Goal: Task Accomplishment & Management: Manage account settings

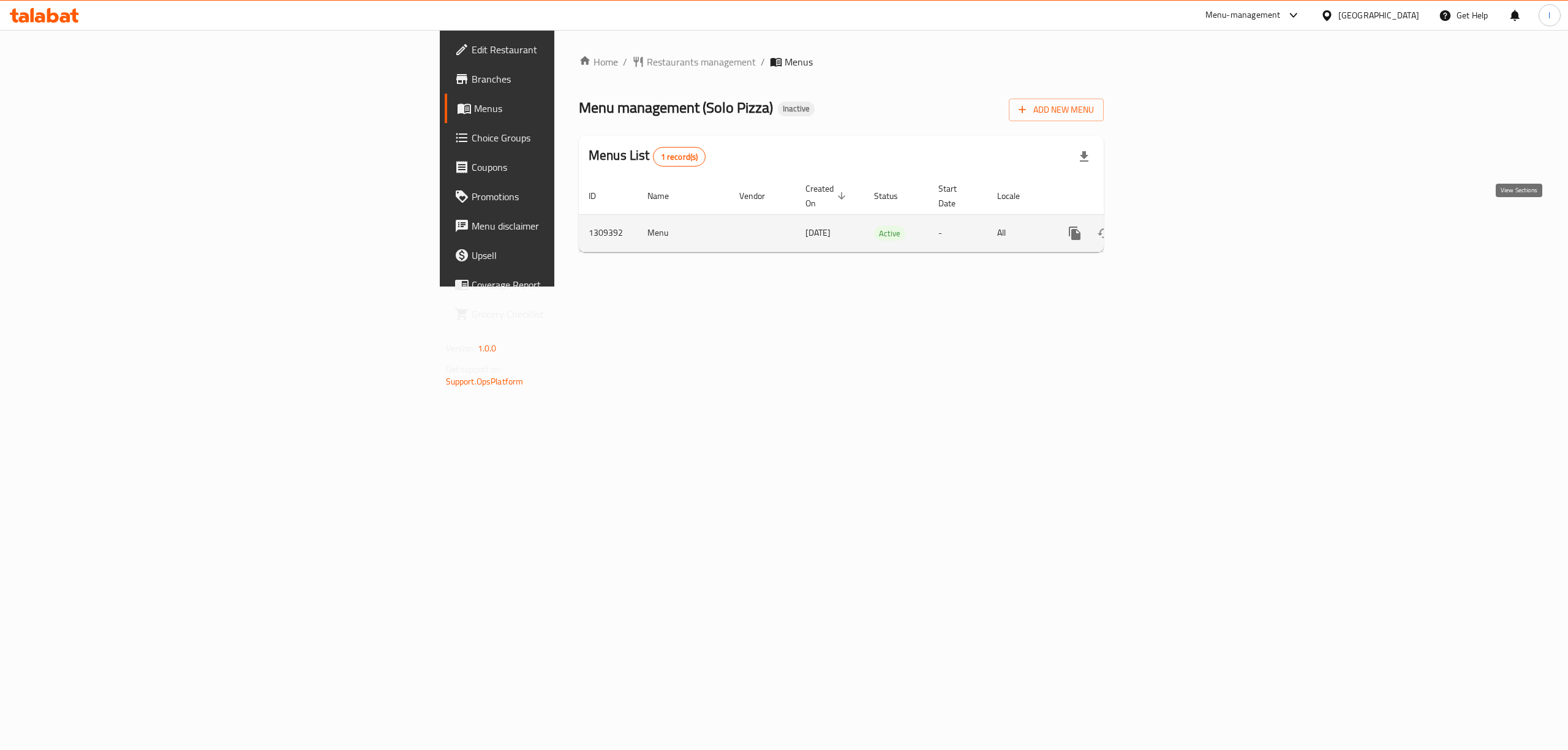
click at [1168, 228] on icon "enhanced table" at bounding box center [1163, 234] width 11 height 11
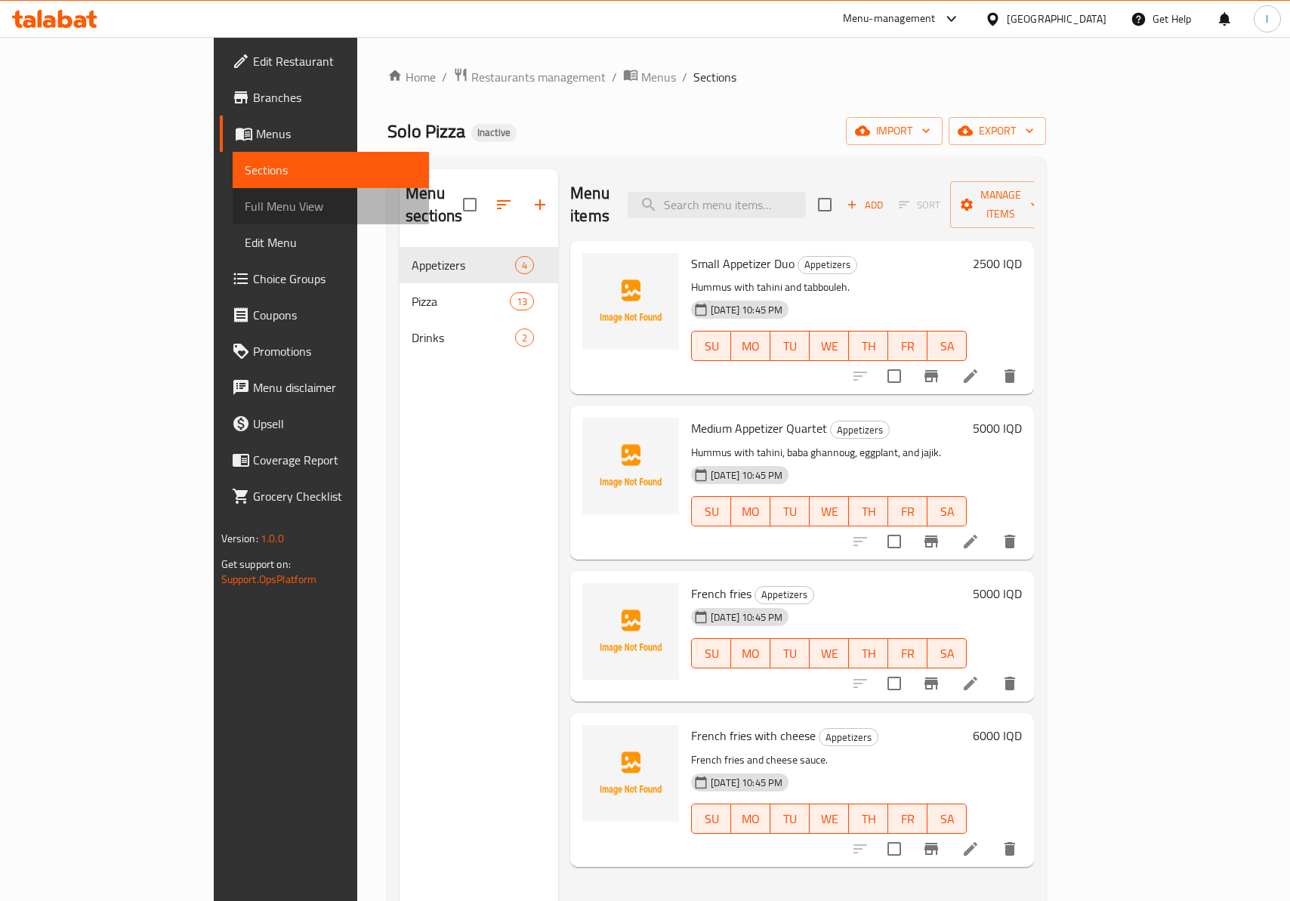
click at [233, 194] on link "Full Menu View" at bounding box center [331, 206] width 196 height 36
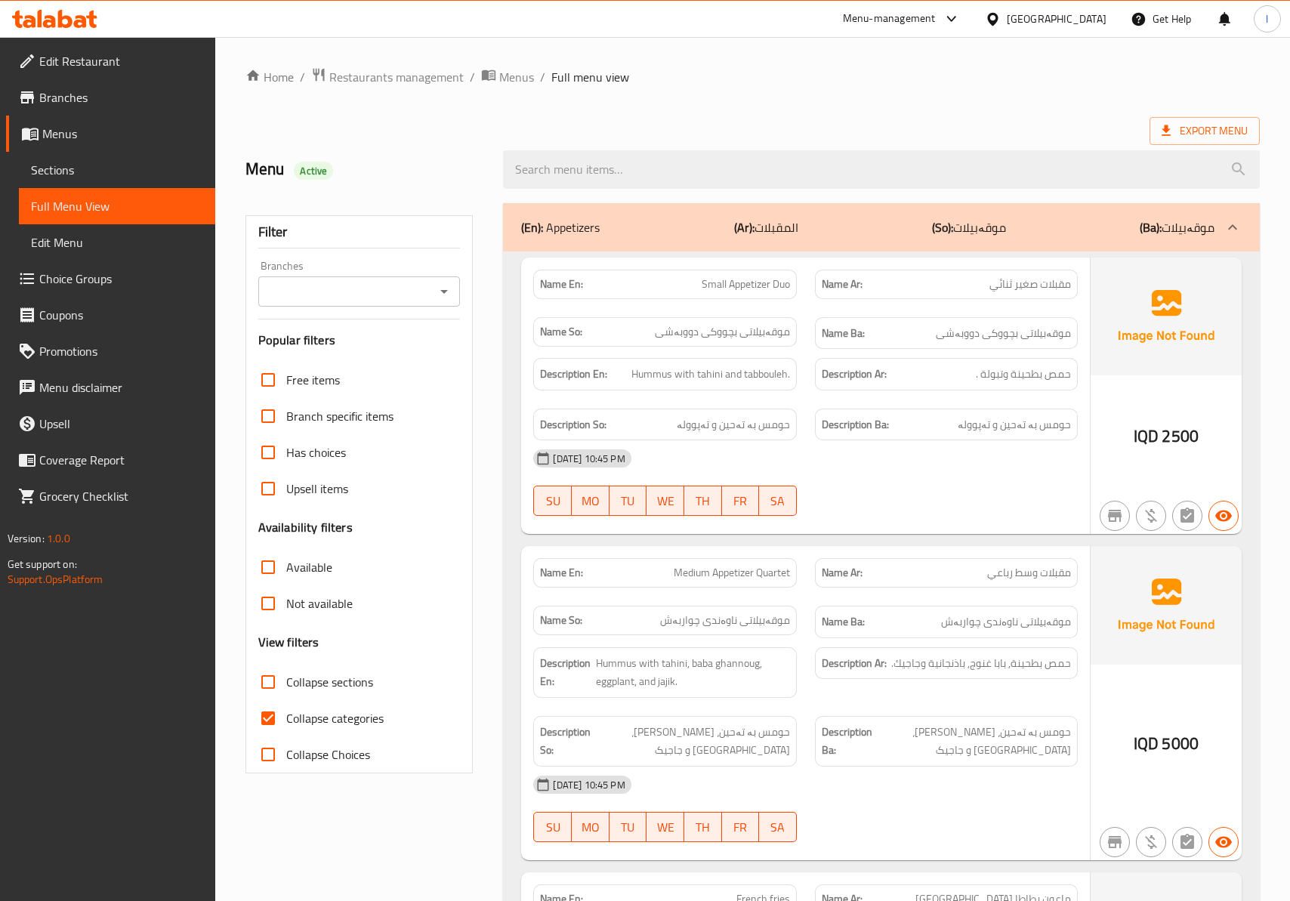
click at [342, 278] on div "Branches" at bounding box center [359, 291] width 202 height 30
click at [339, 307] on div "Branches" at bounding box center [359, 291] width 202 height 30
click at [332, 290] on input "Branches" at bounding box center [347, 291] width 168 height 21
click at [307, 349] on span "Solo Pizza, [PERSON_NAME]" at bounding box center [344, 358] width 149 height 18
type input "Solo Pizza, [PERSON_NAME]"
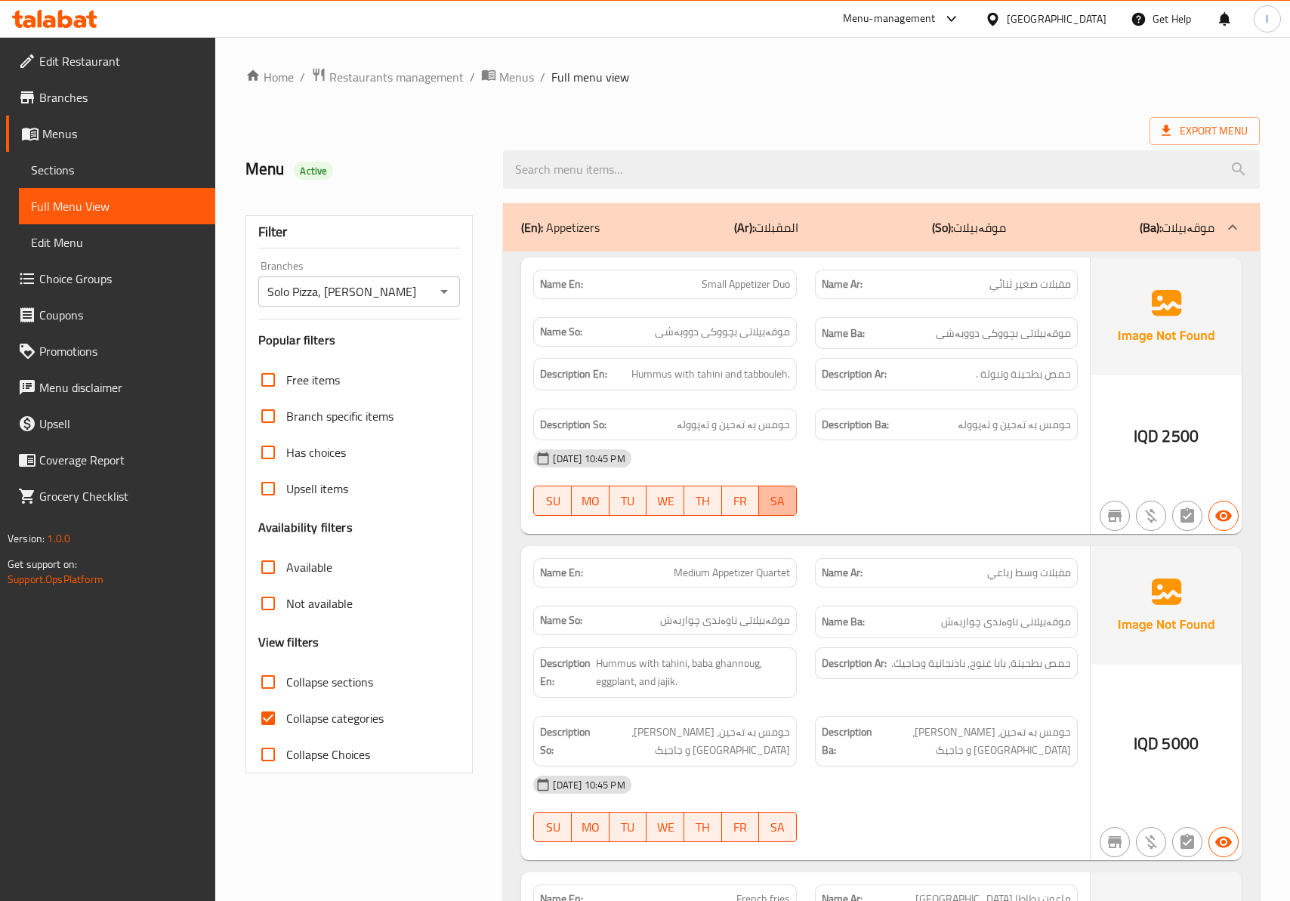
click at [792, 489] on button "SA" at bounding box center [778, 501] width 38 height 30
click at [372, 699] on div "Collapse sections" at bounding box center [359, 682] width 202 height 36
click at [353, 714] on span "Collapse categories" at bounding box center [334, 718] width 97 height 18
click at [286, 714] on input "Collapse categories" at bounding box center [268, 718] width 36 height 36
checkbox input "false"
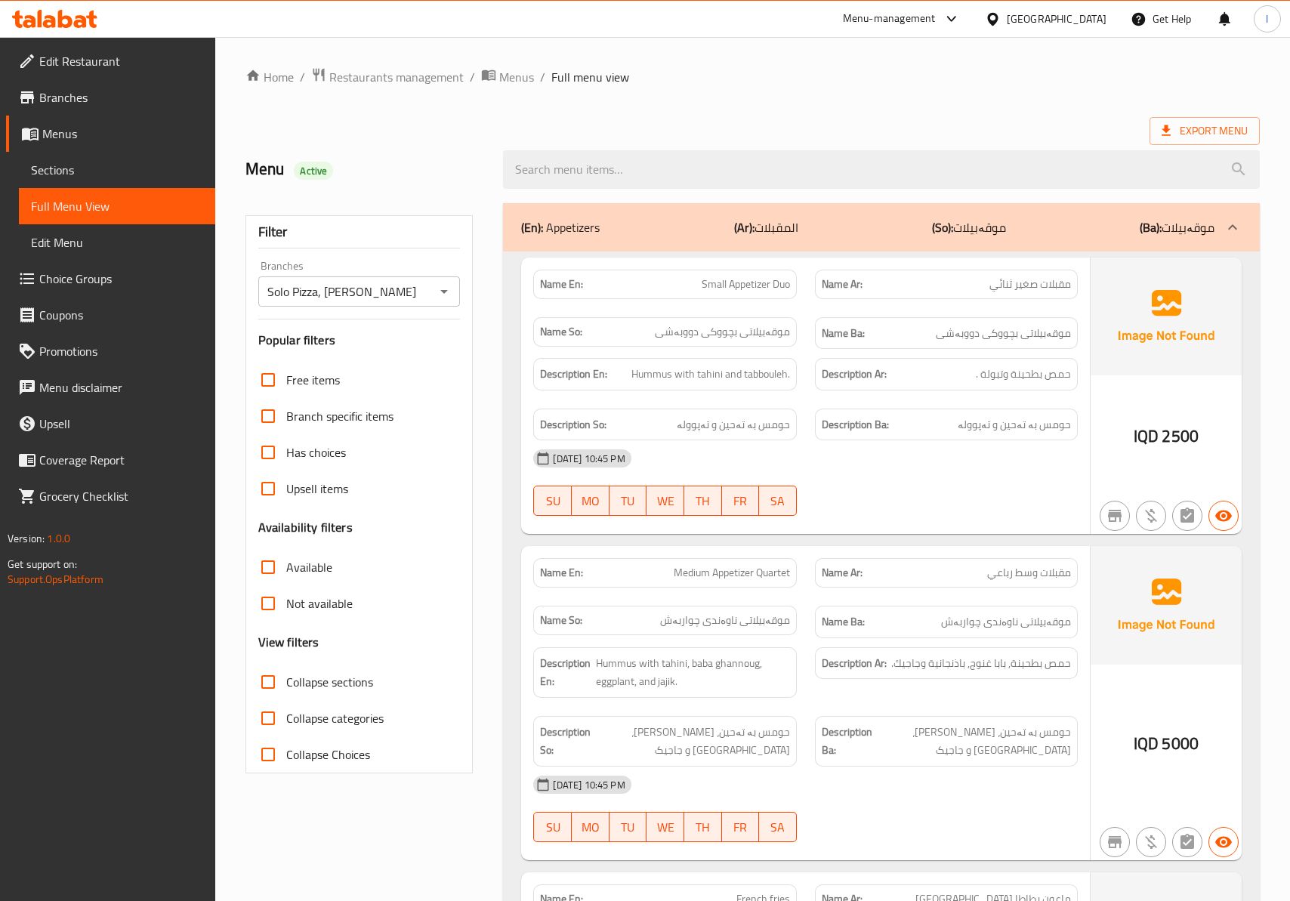
click at [334, 659] on div "Free items Branch specific items Has choices Upsell items Availability filters …" at bounding box center [359, 567] width 202 height 411
click at [328, 678] on span "Collapse sections" at bounding box center [329, 682] width 87 height 18
click at [286, 678] on input "Collapse sections" at bounding box center [268, 682] width 36 height 36
checkbox input "true"
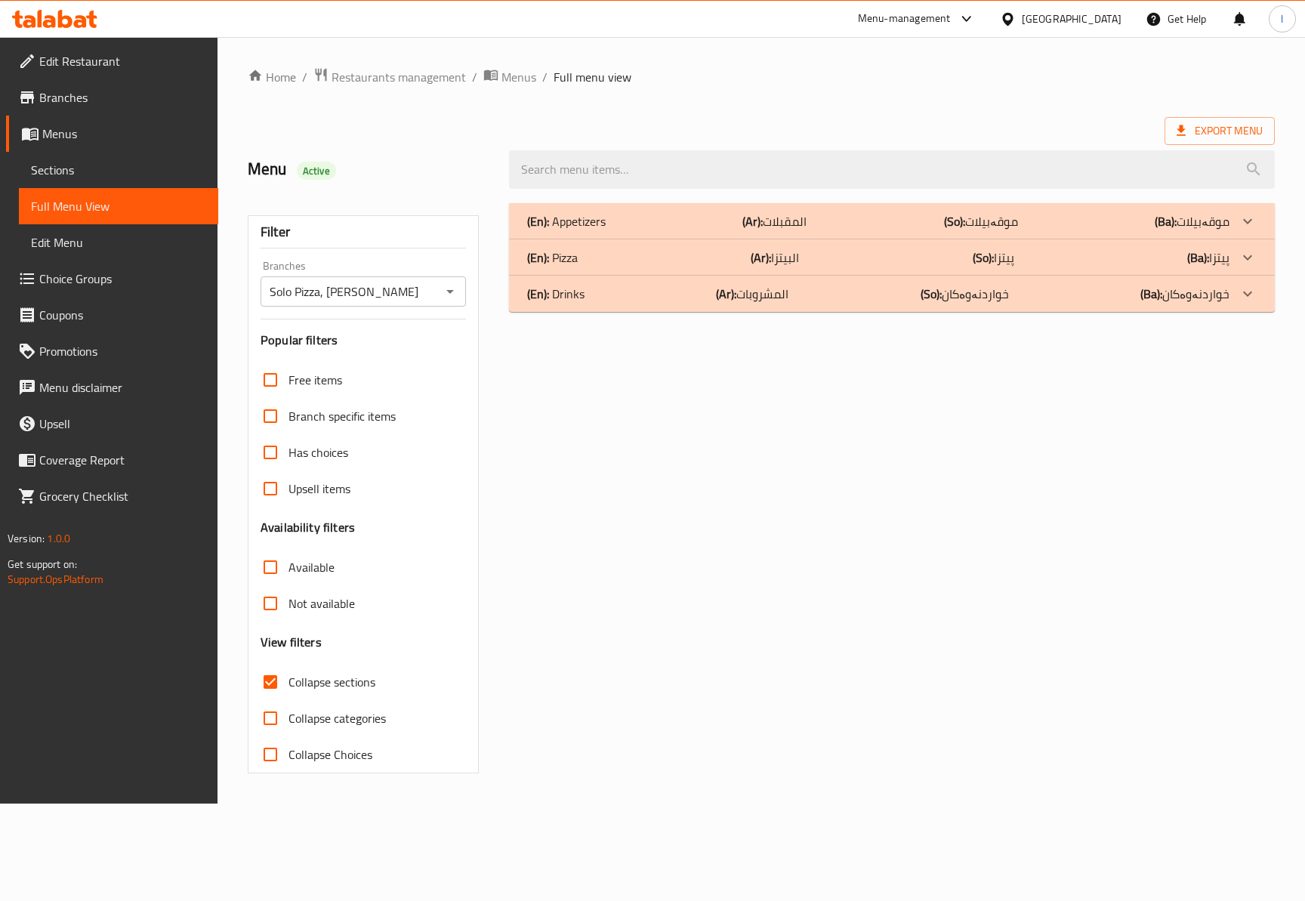
click at [748, 230] on p "(Ar): المشروبات" at bounding box center [774, 221] width 64 height 18
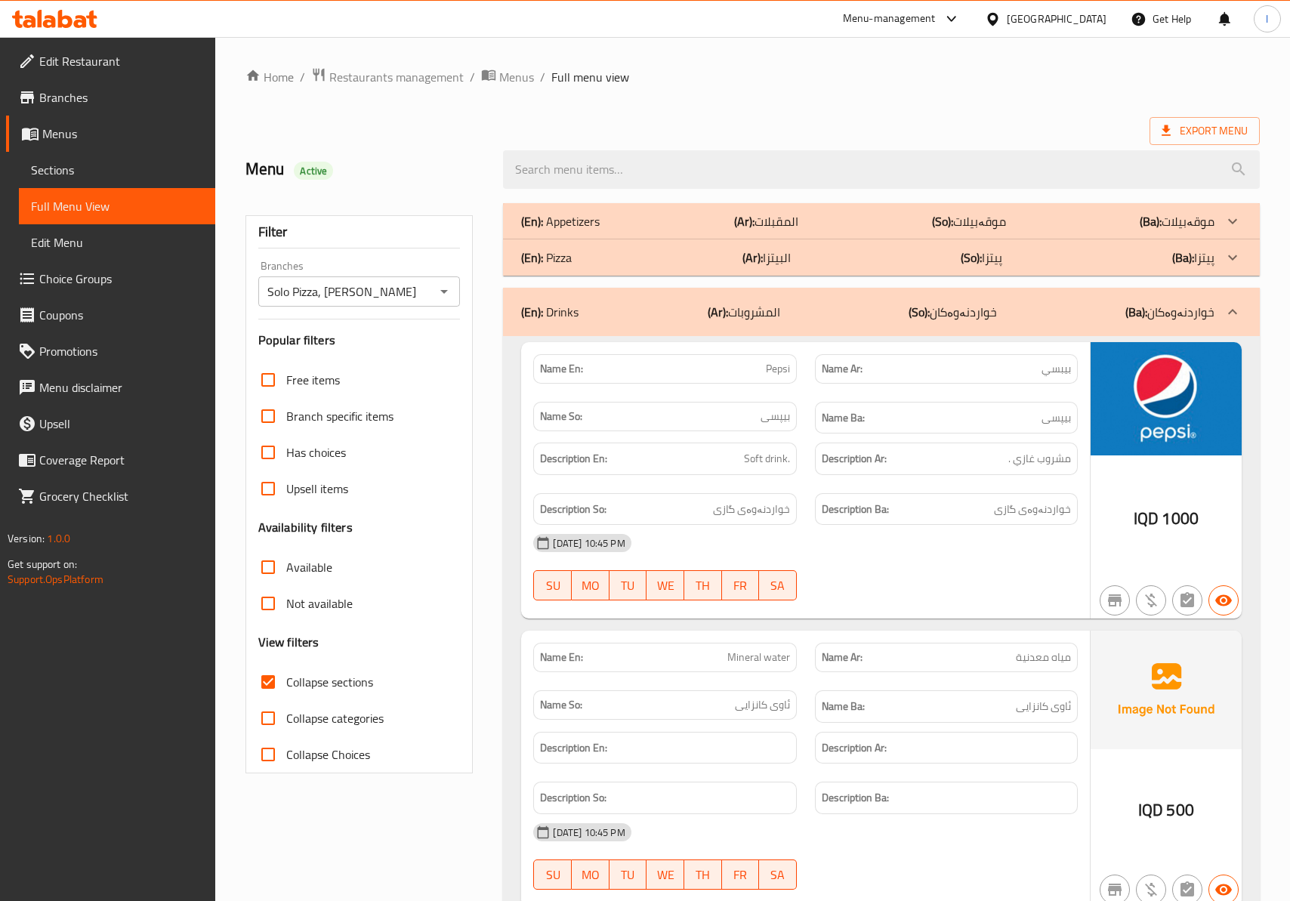
click at [943, 608] on div at bounding box center [946, 600] width 281 height 18
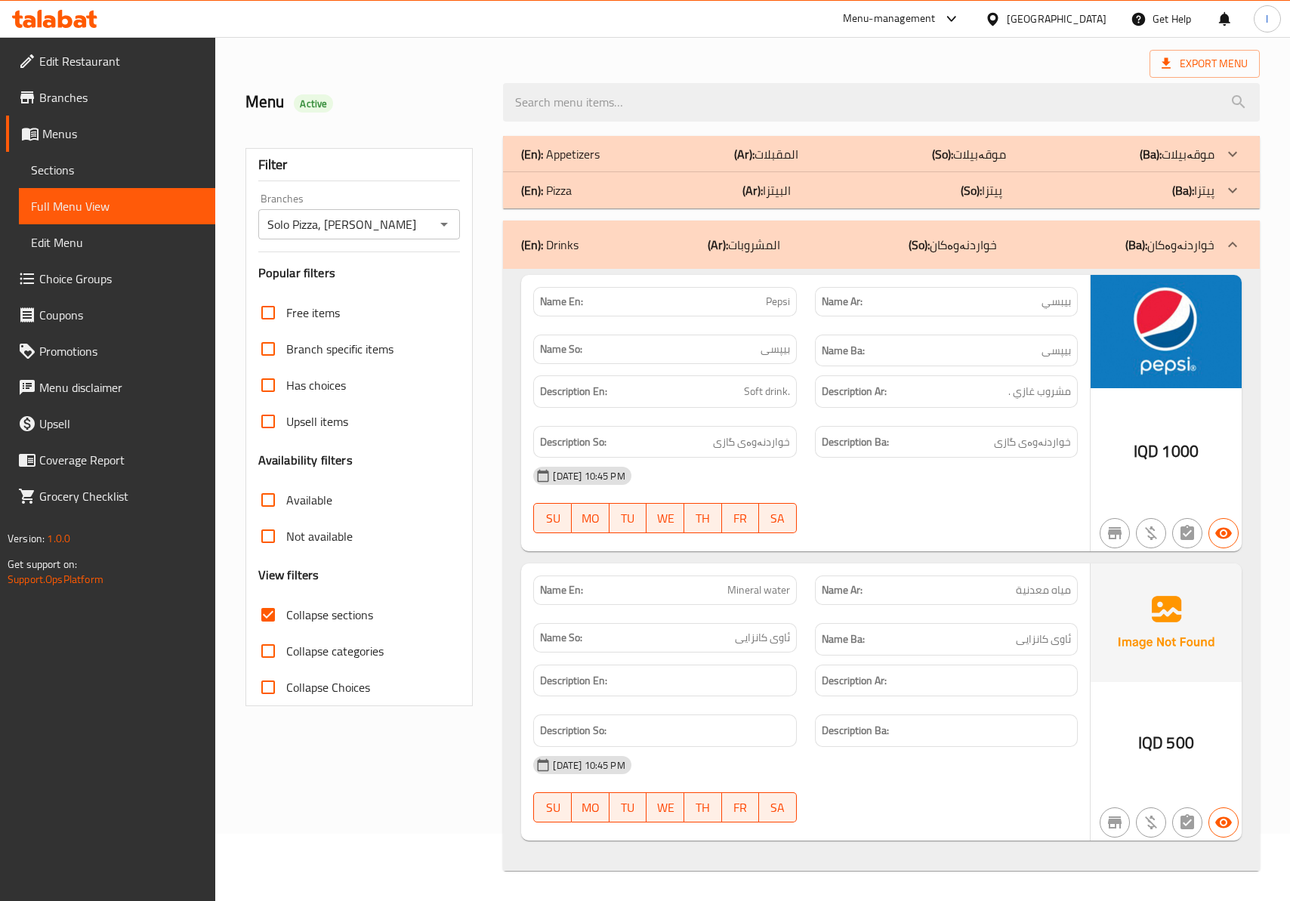
click at [825, 245] on div "(En): Drinks (Ar): المشروبات (So): خواردنەوەکان (Ba): خواردنەوەکان" at bounding box center [867, 245] width 693 height 18
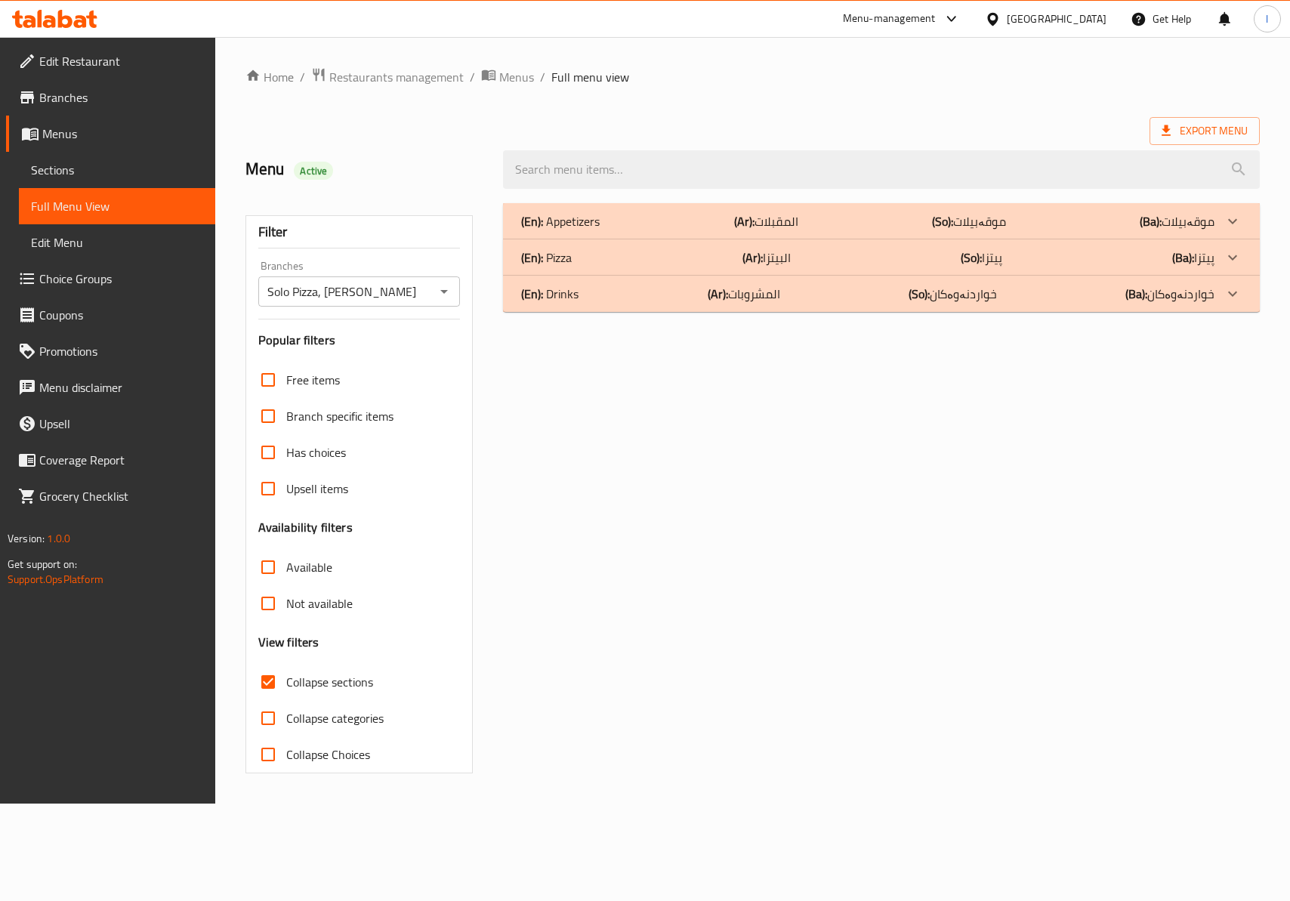
scroll to position [0, 0]
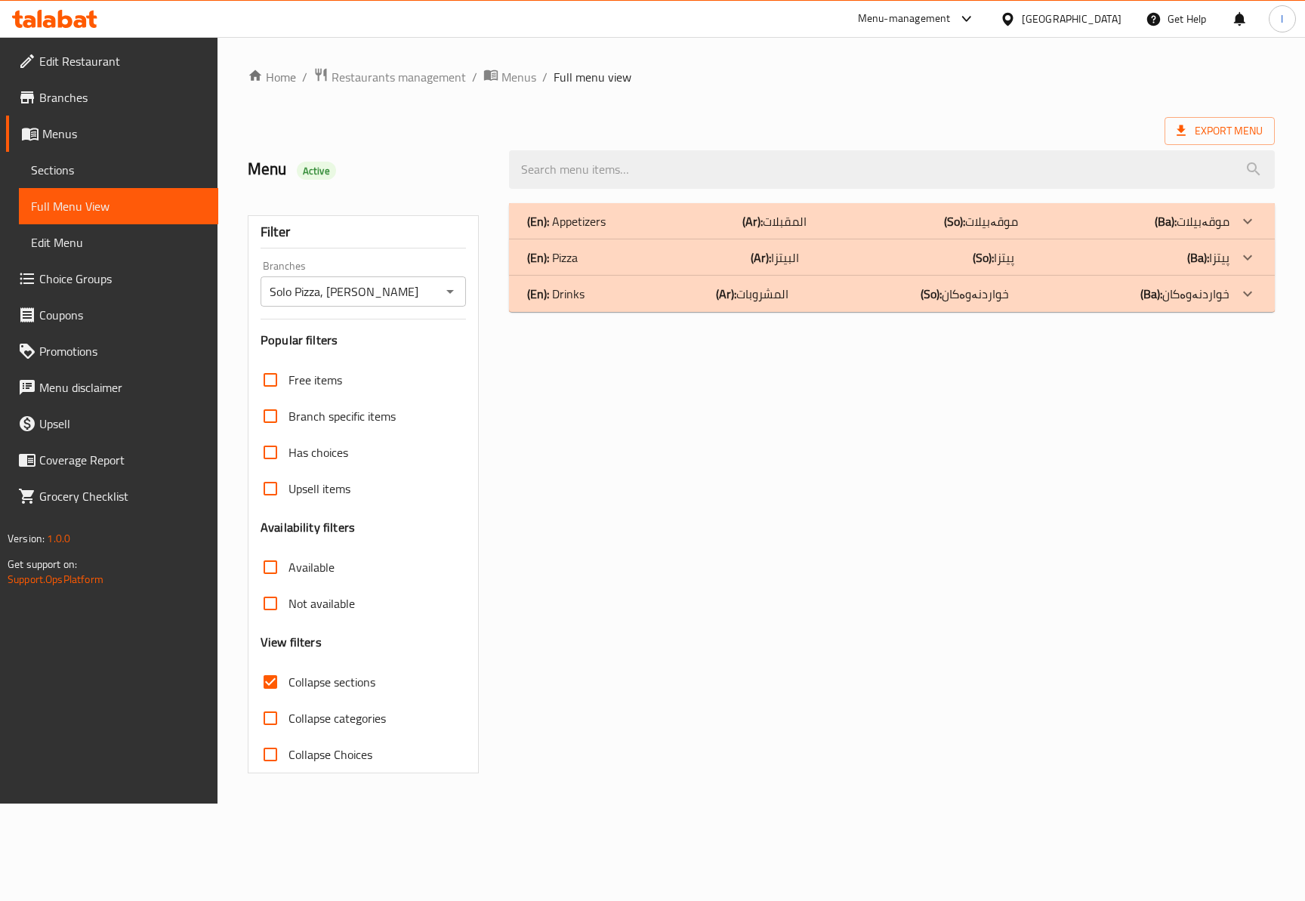
click at [654, 230] on div "(En): Appetizers (Ar): المقبلات (So): موقەبیلات (Ba): موقەبیلات" at bounding box center [878, 221] width 702 height 18
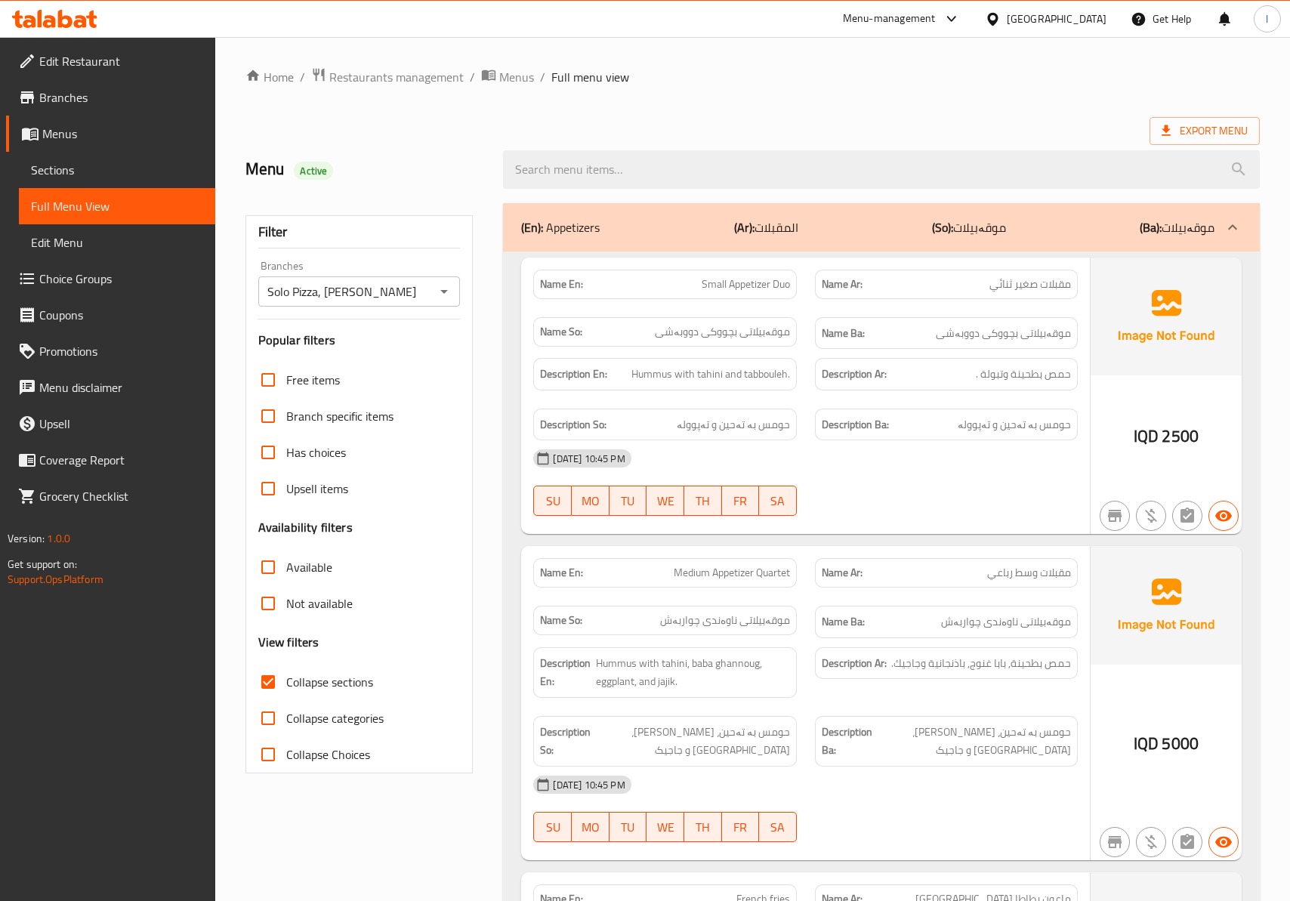
click at [941, 521] on div at bounding box center [946, 516] width 281 height 18
click at [916, 539] on div "Name En: Small Appetizer Duo Name Ar: مقبلات صغير ثنائي Name So: موقەبیلاتی بچو…" at bounding box center [881, 860] width 756 height 1217
click at [847, 481] on div "[DATE] 10:45 PM SU MO TU WE TH FR SA" at bounding box center [805, 482] width 562 height 85
click at [929, 521] on div at bounding box center [946, 516] width 281 height 18
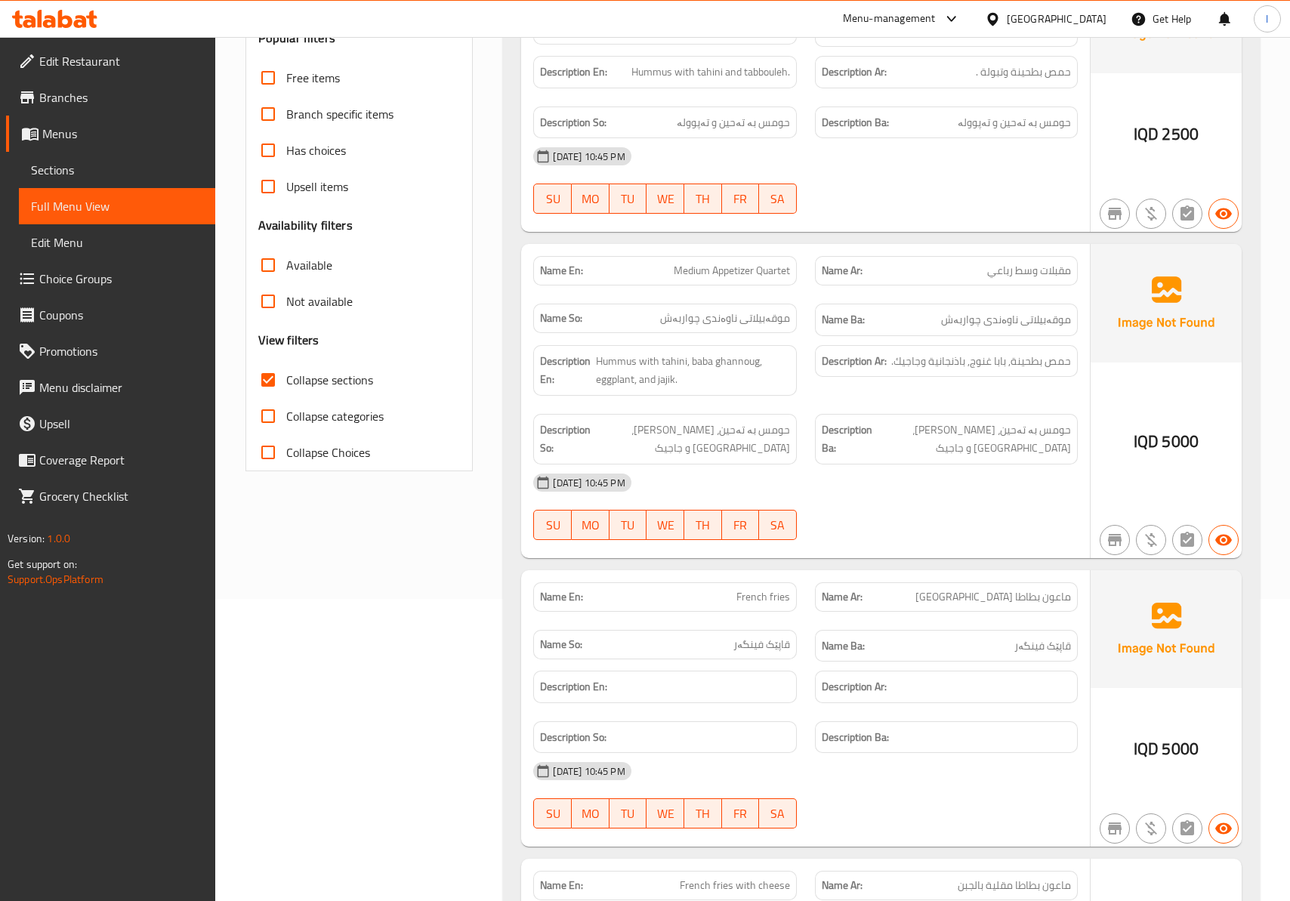
scroll to position [335, 0]
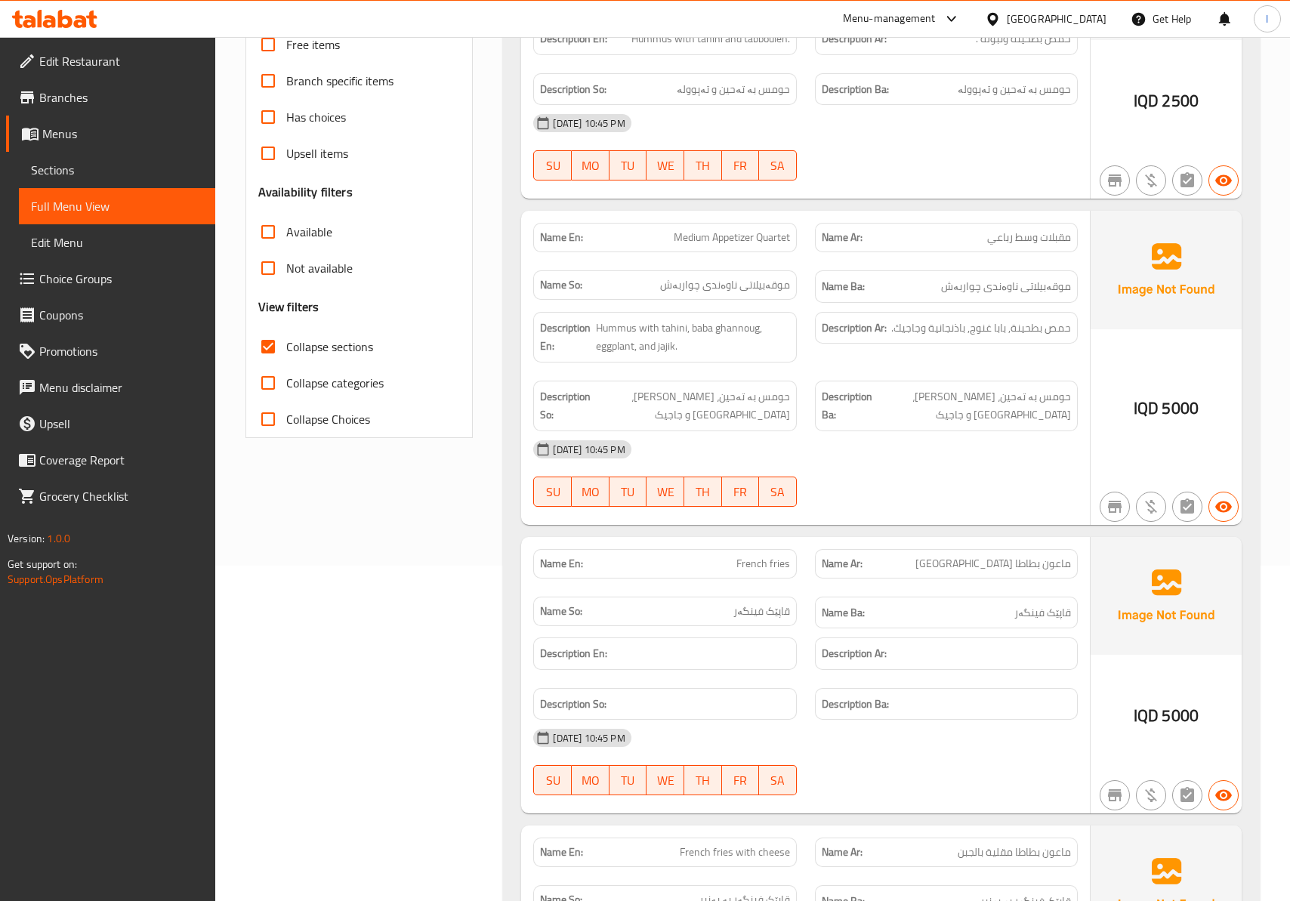
click at [844, 730] on div "[DATE] 10:45 PM" at bounding box center [805, 738] width 562 height 36
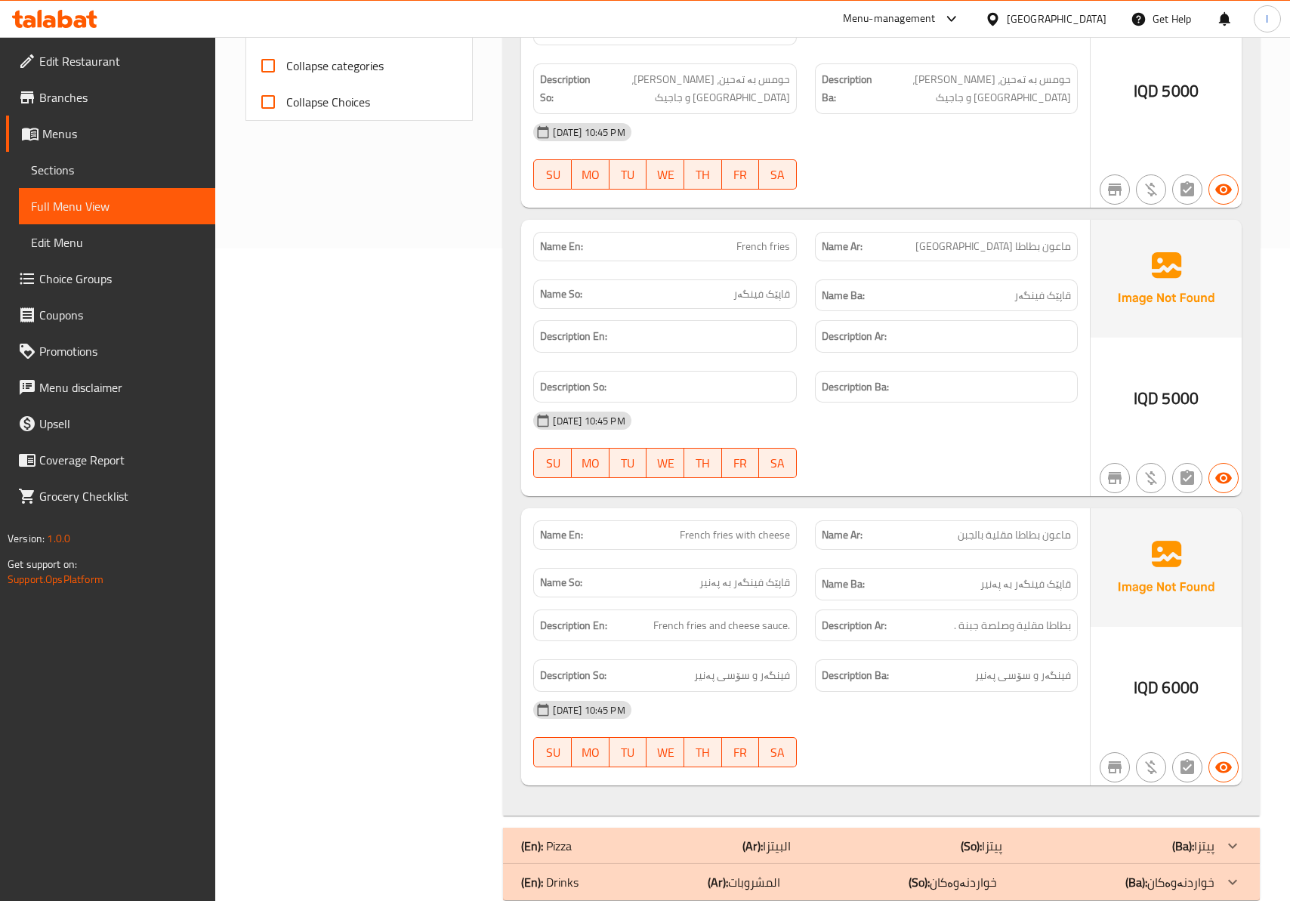
scroll to position [671, 0]
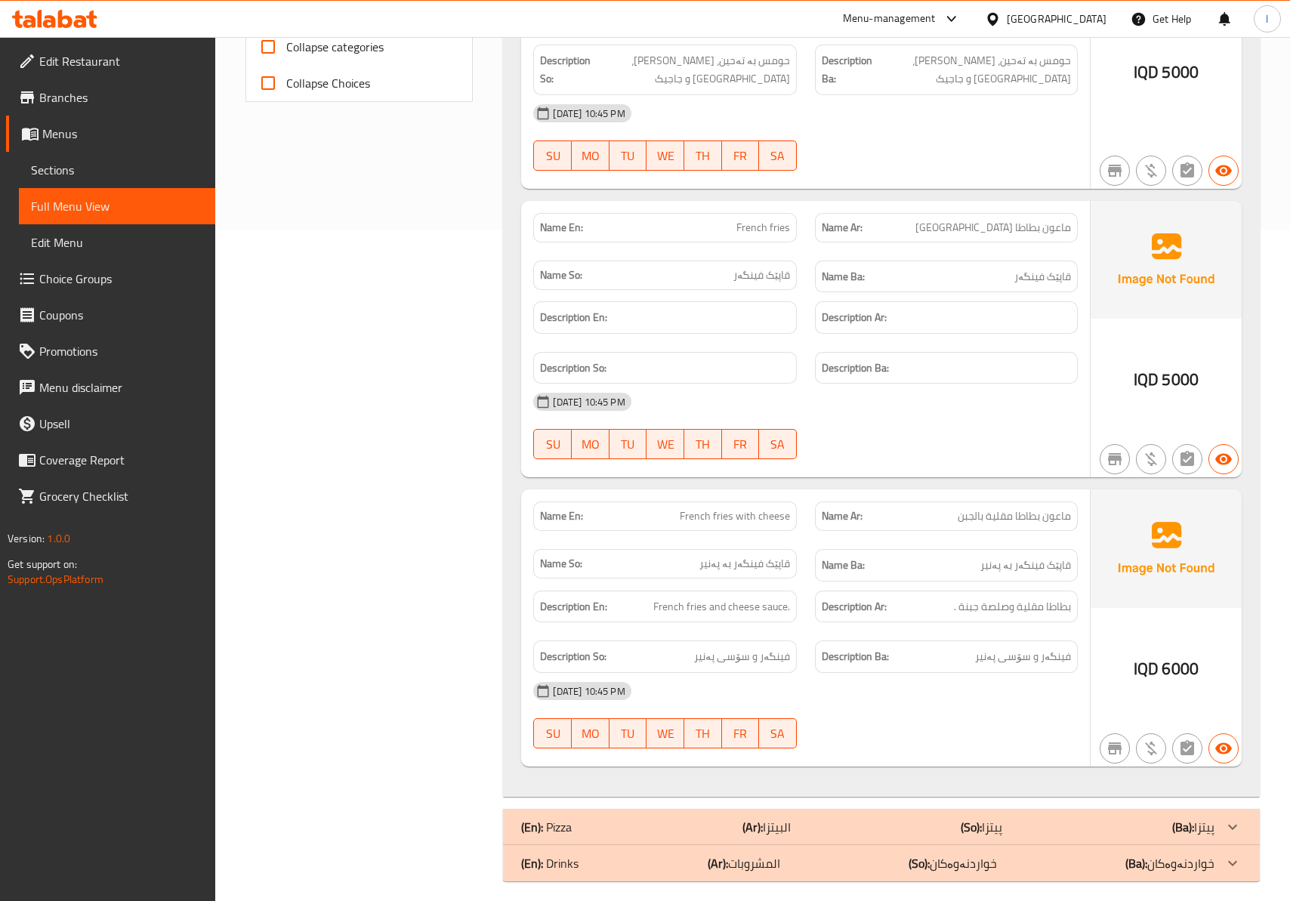
click at [772, 604] on div "Description En: French fries and cheese sauce." at bounding box center [664, 607] width 263 height 32
click at [899, 524] on p "Name Ar: [PERSON_NAME] مقلية ب[GEOGRAPHIC_DATA]" at bounding box center [946, 516] width 249 height 16
click at [910, 566] on h6 "Name Ba: قاپێک فینگەر بە پەنیر" at bounding box center [946, 565] width 249 height 19
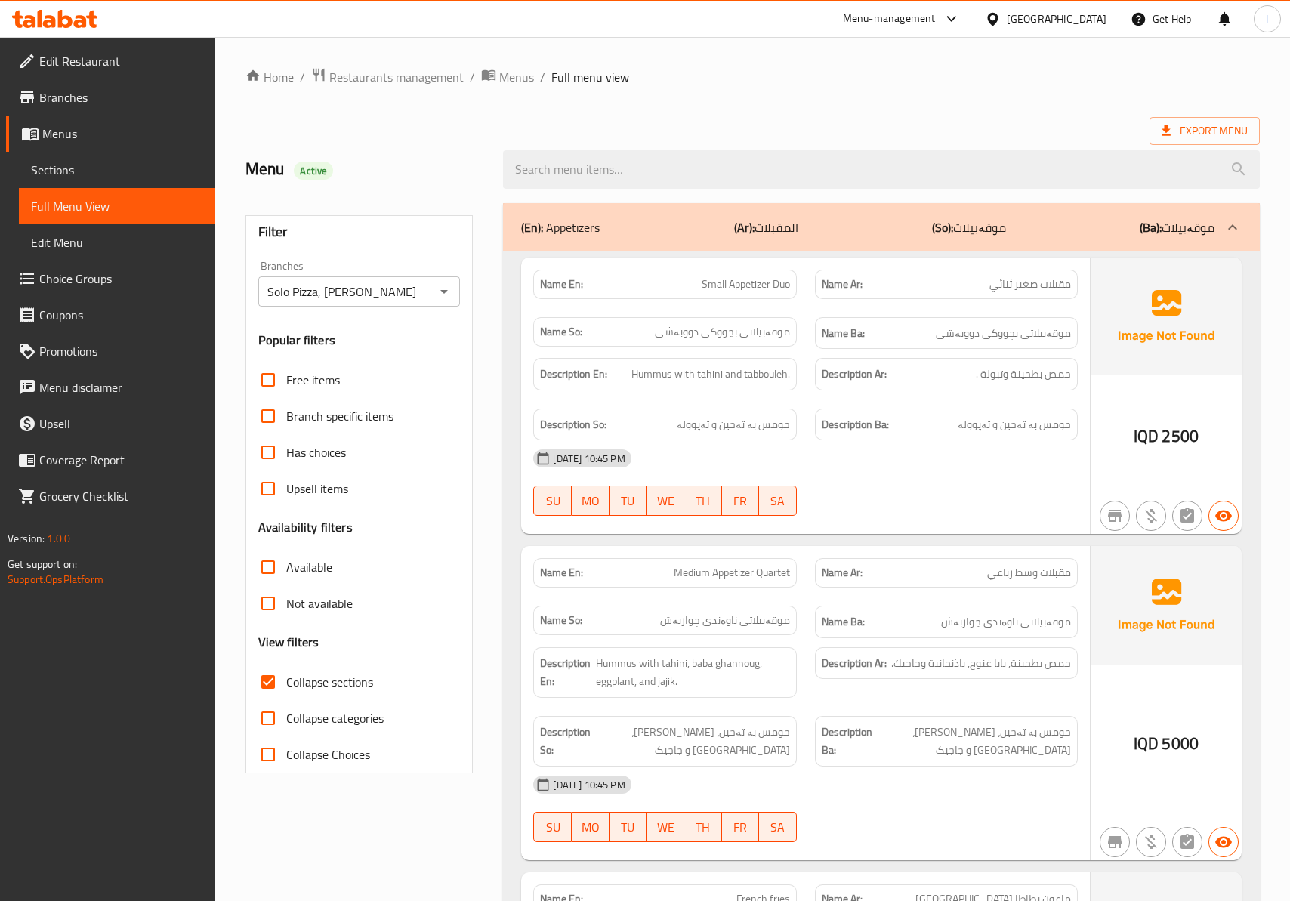
click at [811, 248] on div "(En): Appetizers (Ar): المقبلات (So): موقەبیلات (Ba): موقەبیلات" at bounding box center [881, 227] width 756 height 48
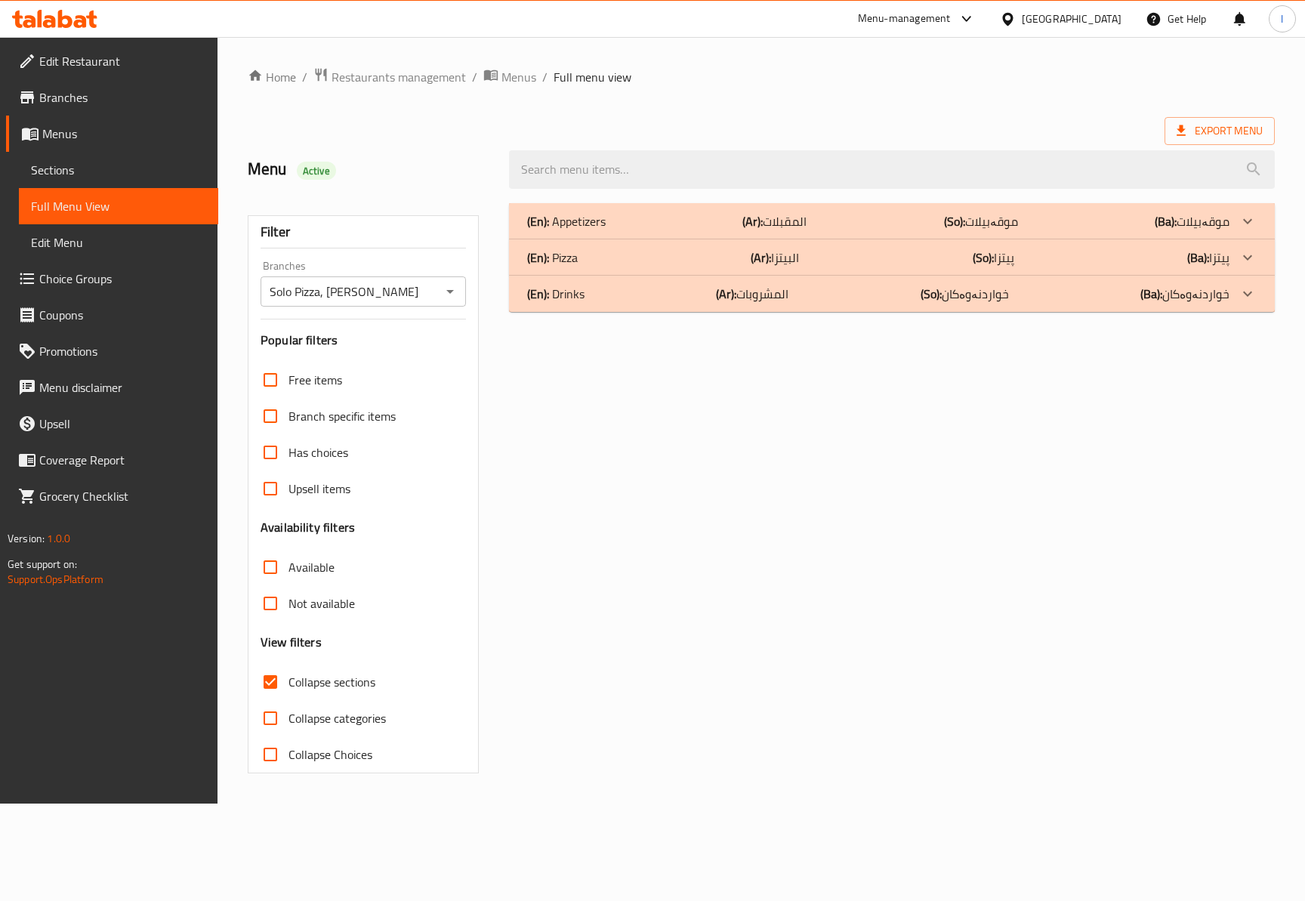
click at [816, 210] on div "(En): Appetizers (Ar): المقبلات (So): موقەبیلات (Ba): موقەبیلات" at bounding box center [892, 221] width 766 height 36
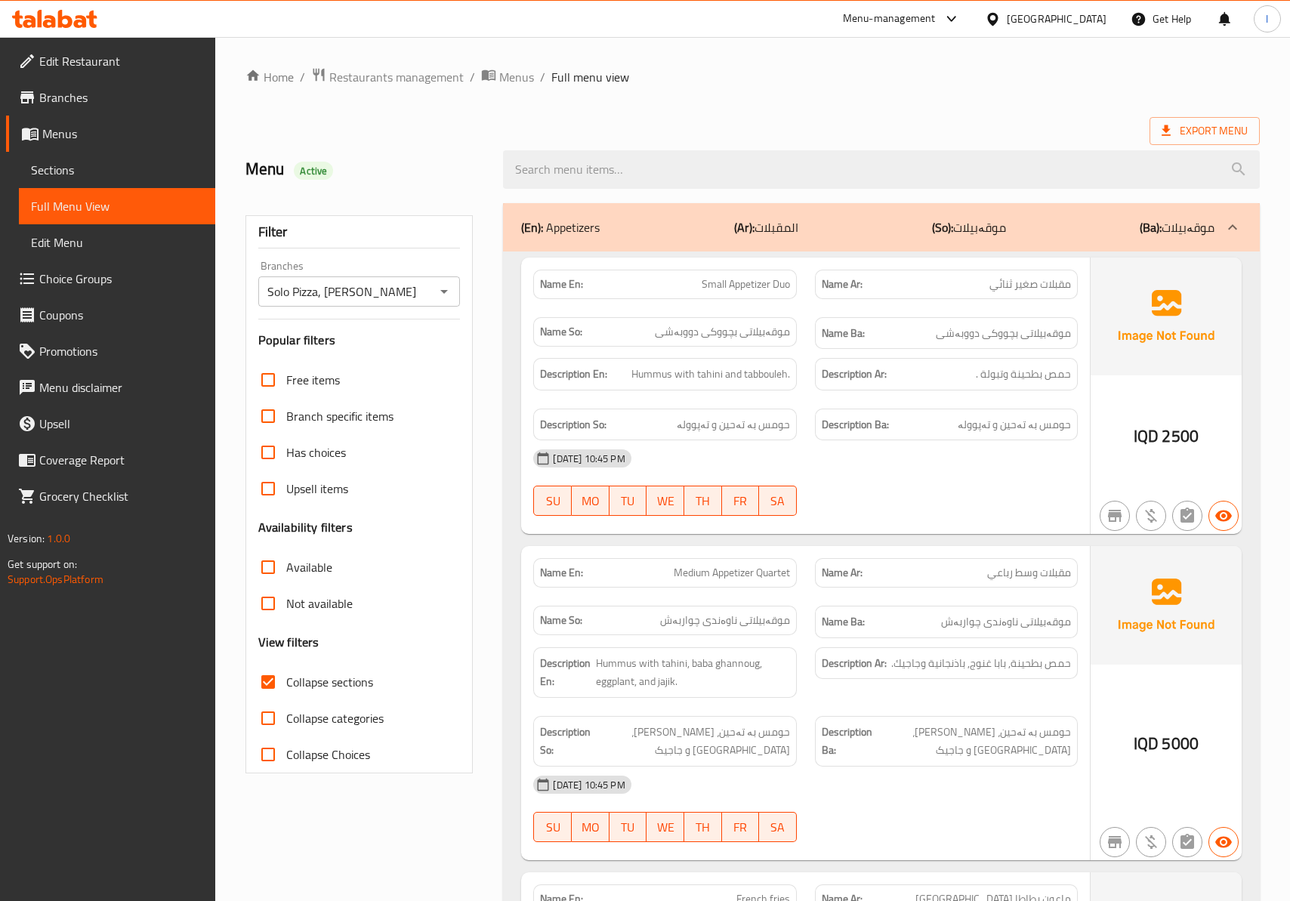
click at [816, 218] on div "(En): Appetizers (Ar): المقبلات (So): موقەبیلات (Ba): موقەبیلات" at bounding box center [881, 227] width 756 height 48
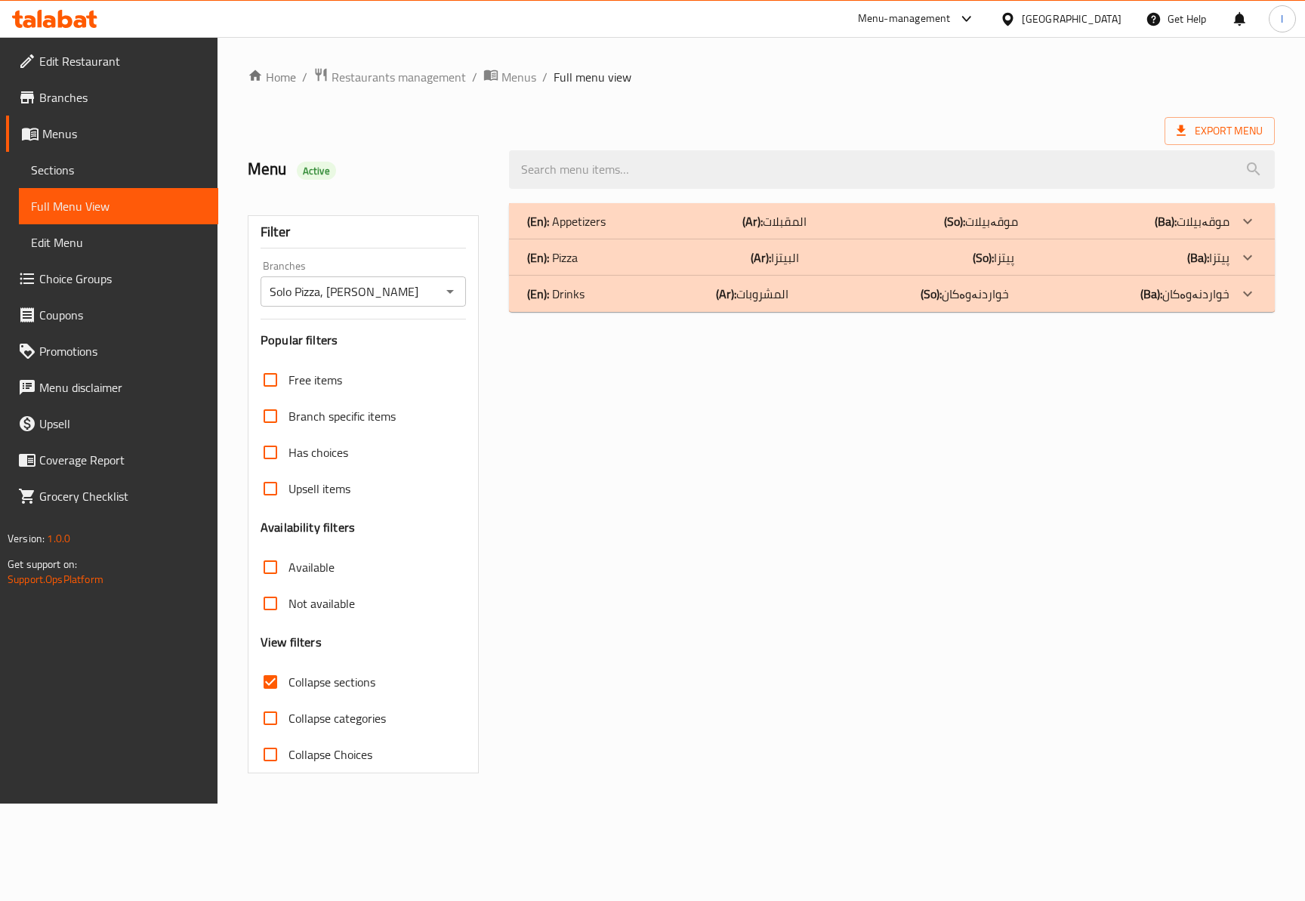
click at [813, 230] on div "(En): Pizza (Ar): البيتزا (So): پیتزا (Ba): پیتزا" at bounding box center [878, 221] width 702 height 18
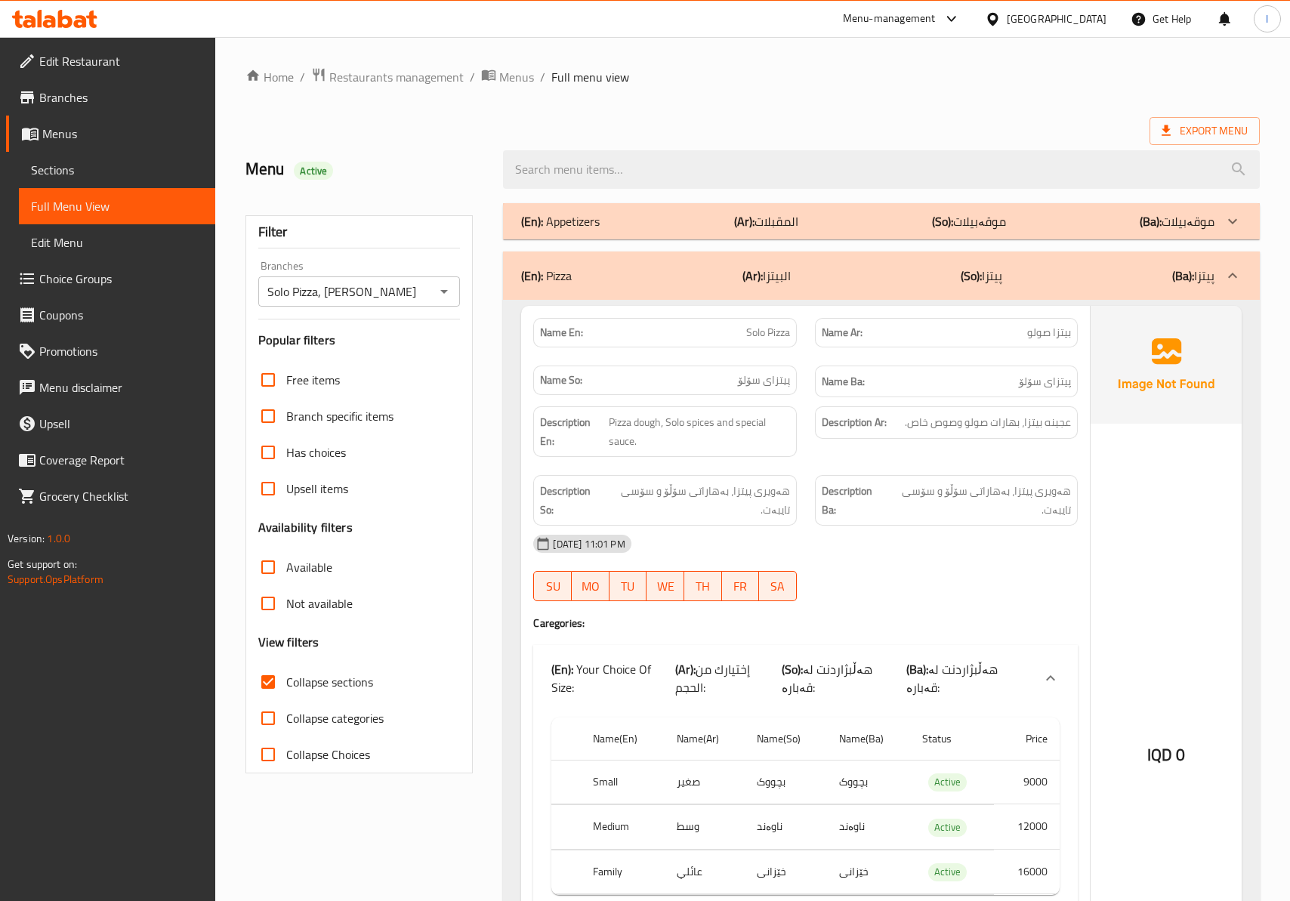
click at [891, 466] on div "Description Ar: عجينه بيتزا، بهارات صولو وصوص خاص." at bounding box center [946, 431] width 281 height 69
click at [979, 293] on div "(En): Pizza (Ar): البيتزا (So): پیتزا (Ba): پیتزا" at bounding box center [881, 276] width 756 height 48
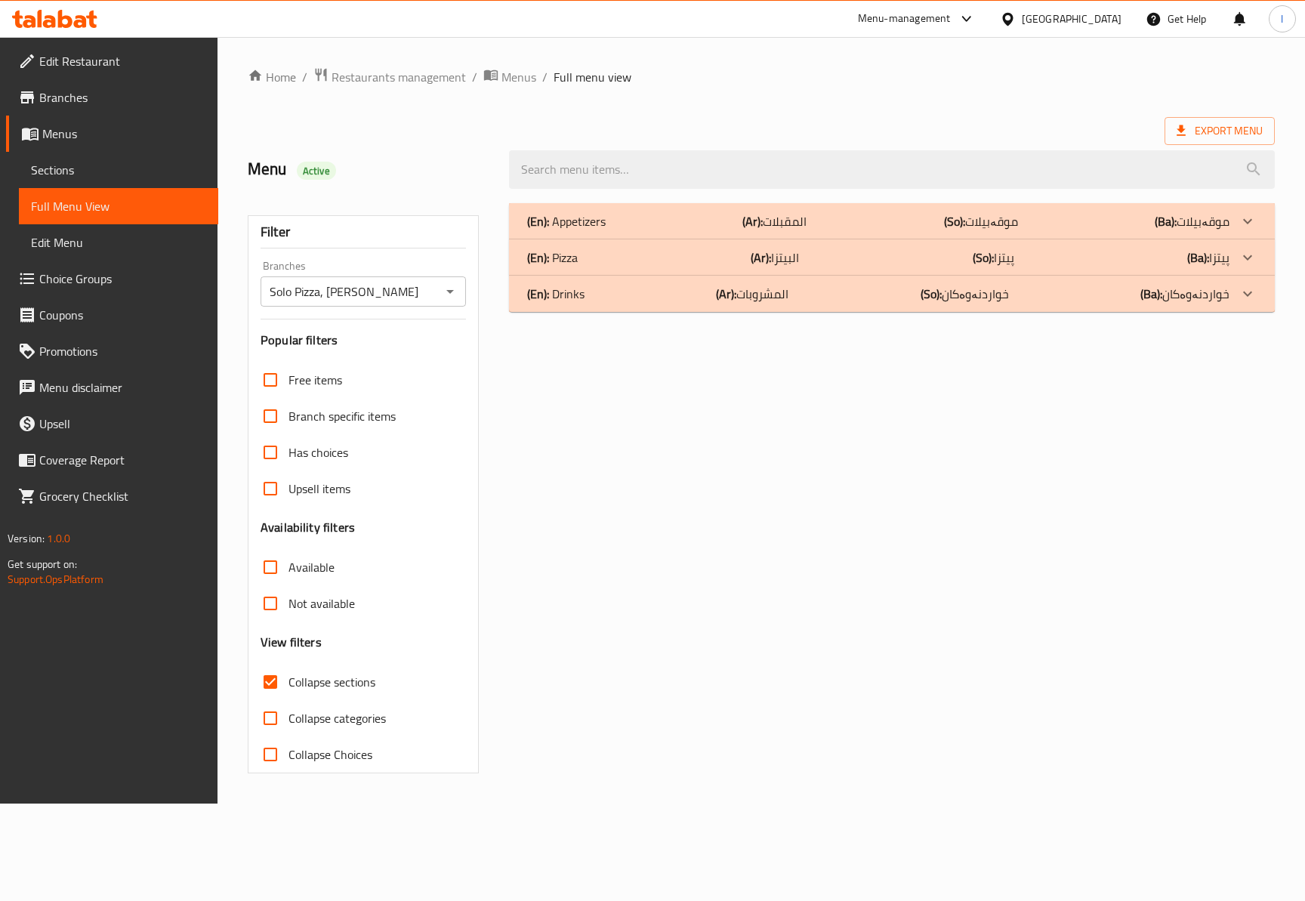
click at [1014, 230] on p "(So): پیتزا" at bounding box center [981, 221] width 74 height 18
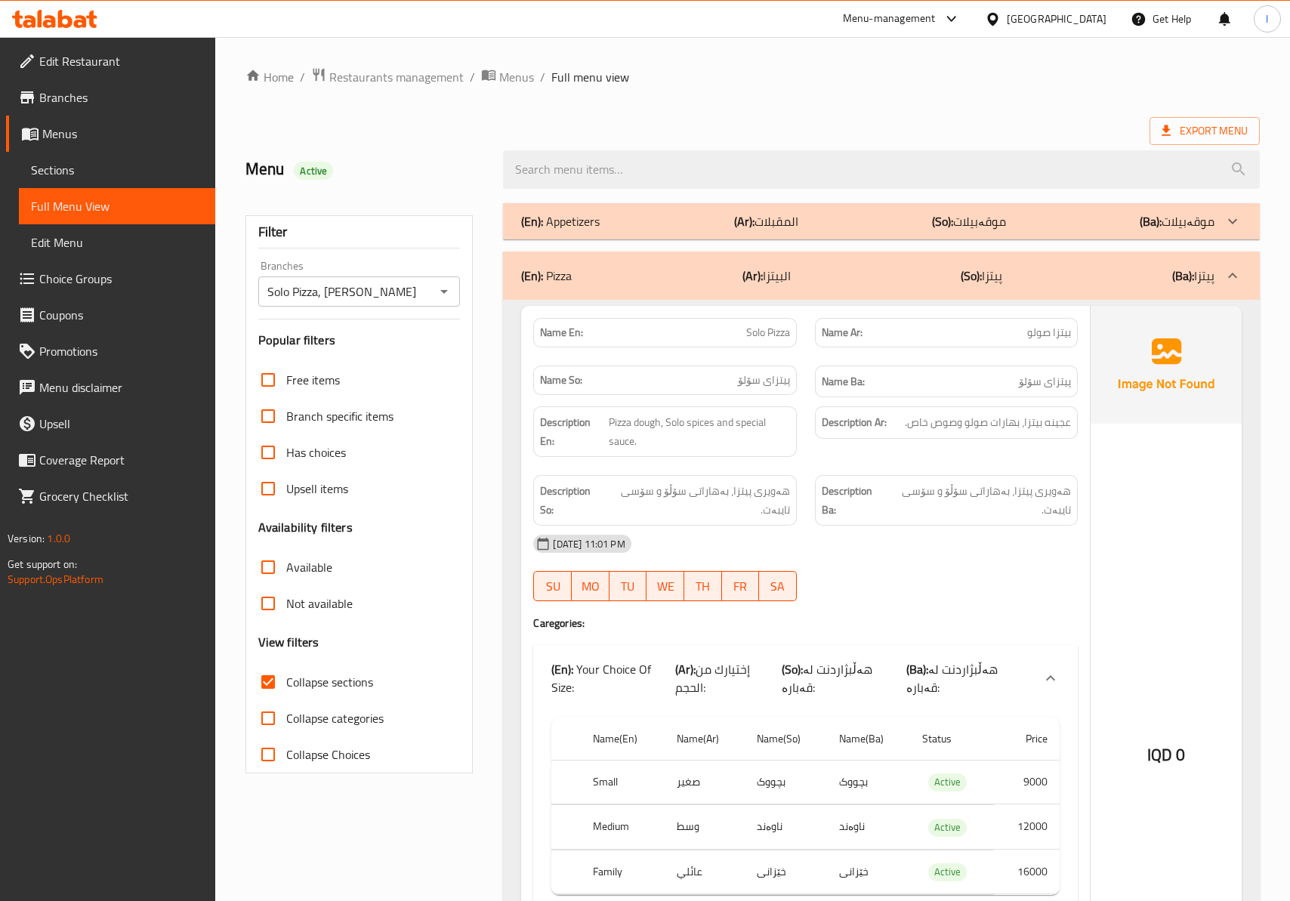
click at [832, 548] on div "[DATE] 11:01 PM" at bounding box center [805, 544] width 562 height 36
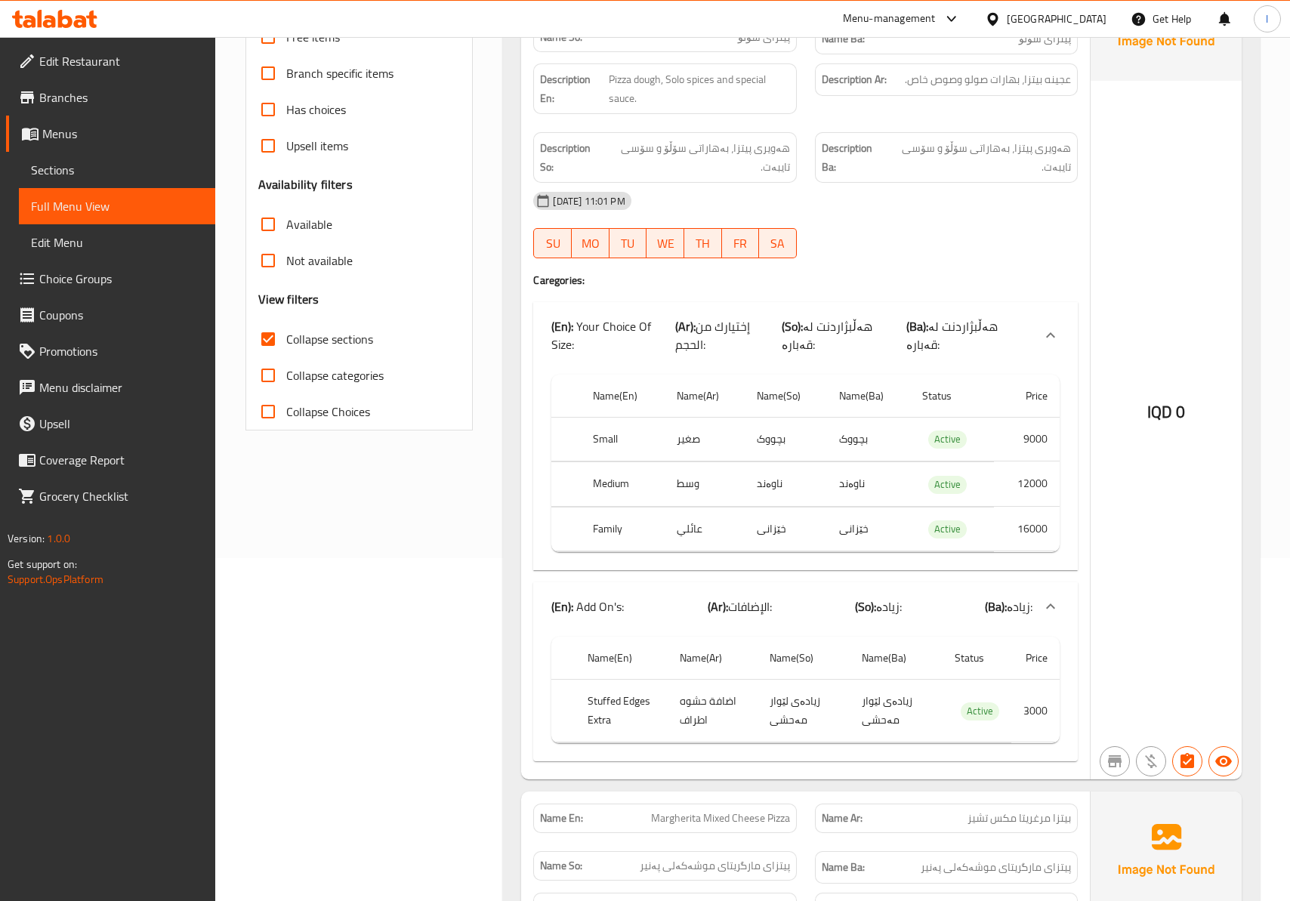
scroll to position [335, 0]
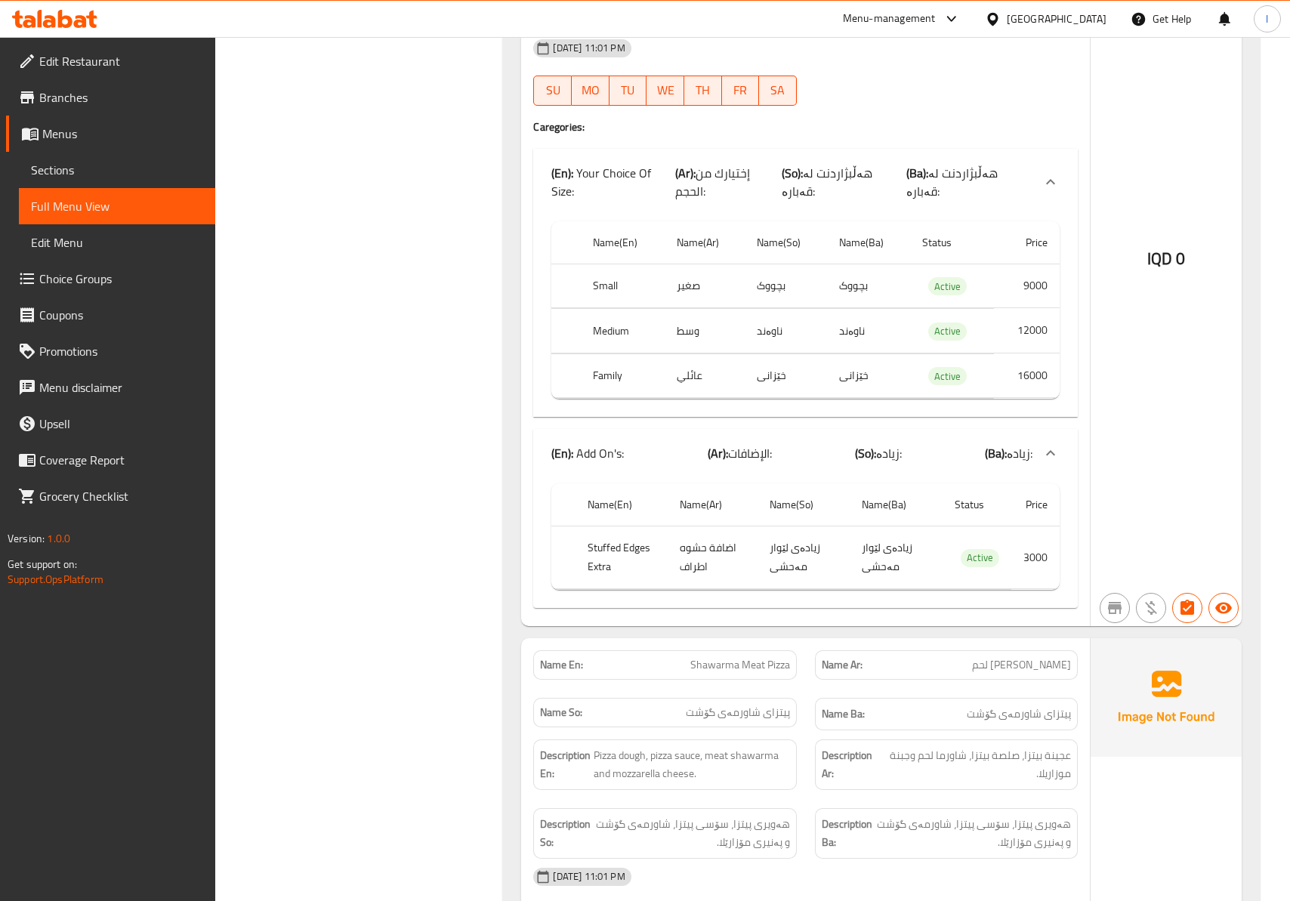
scroll to position [1342, 0]
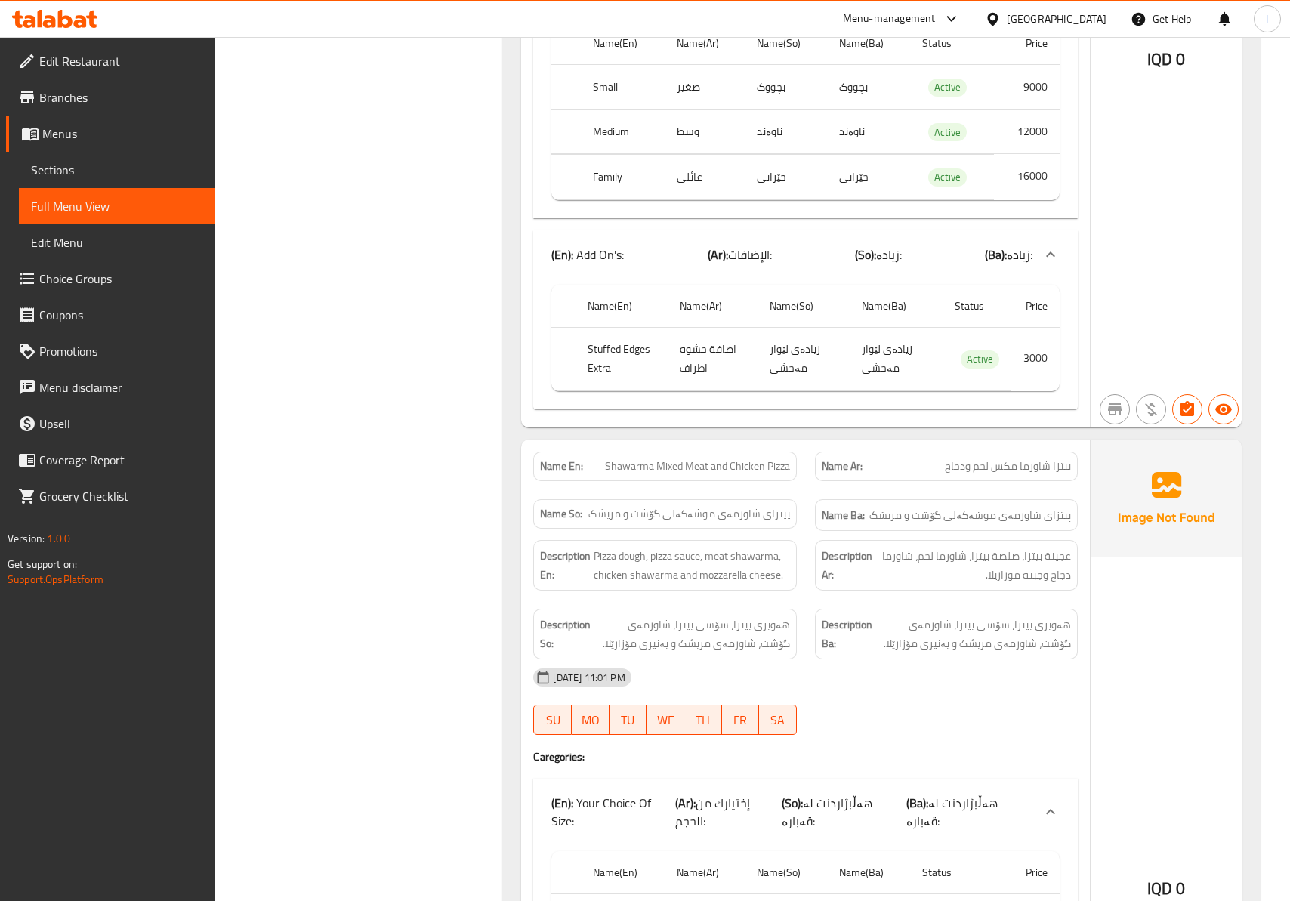
scroll to position [4028, 0]
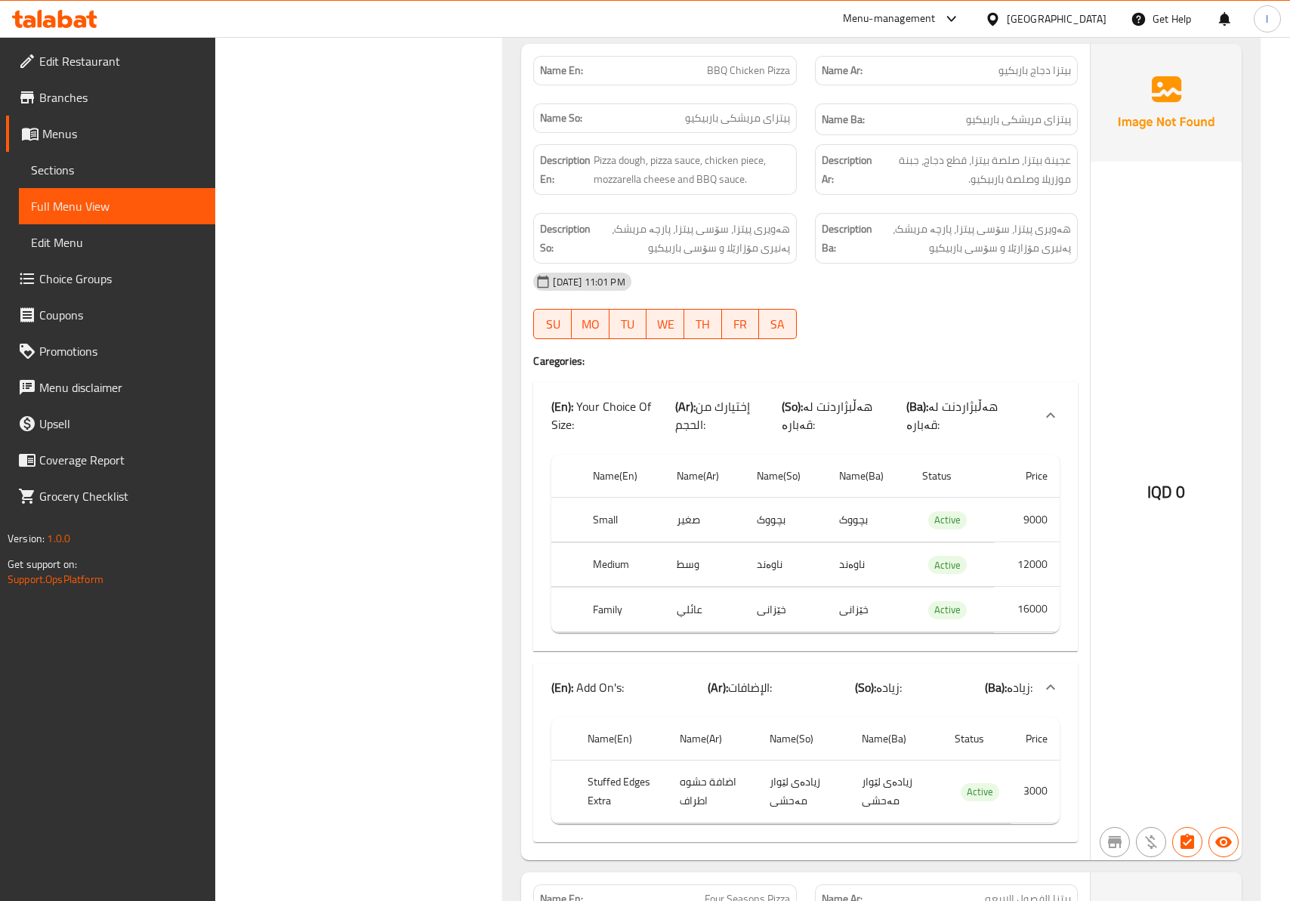
scroll to position [8056, 0]
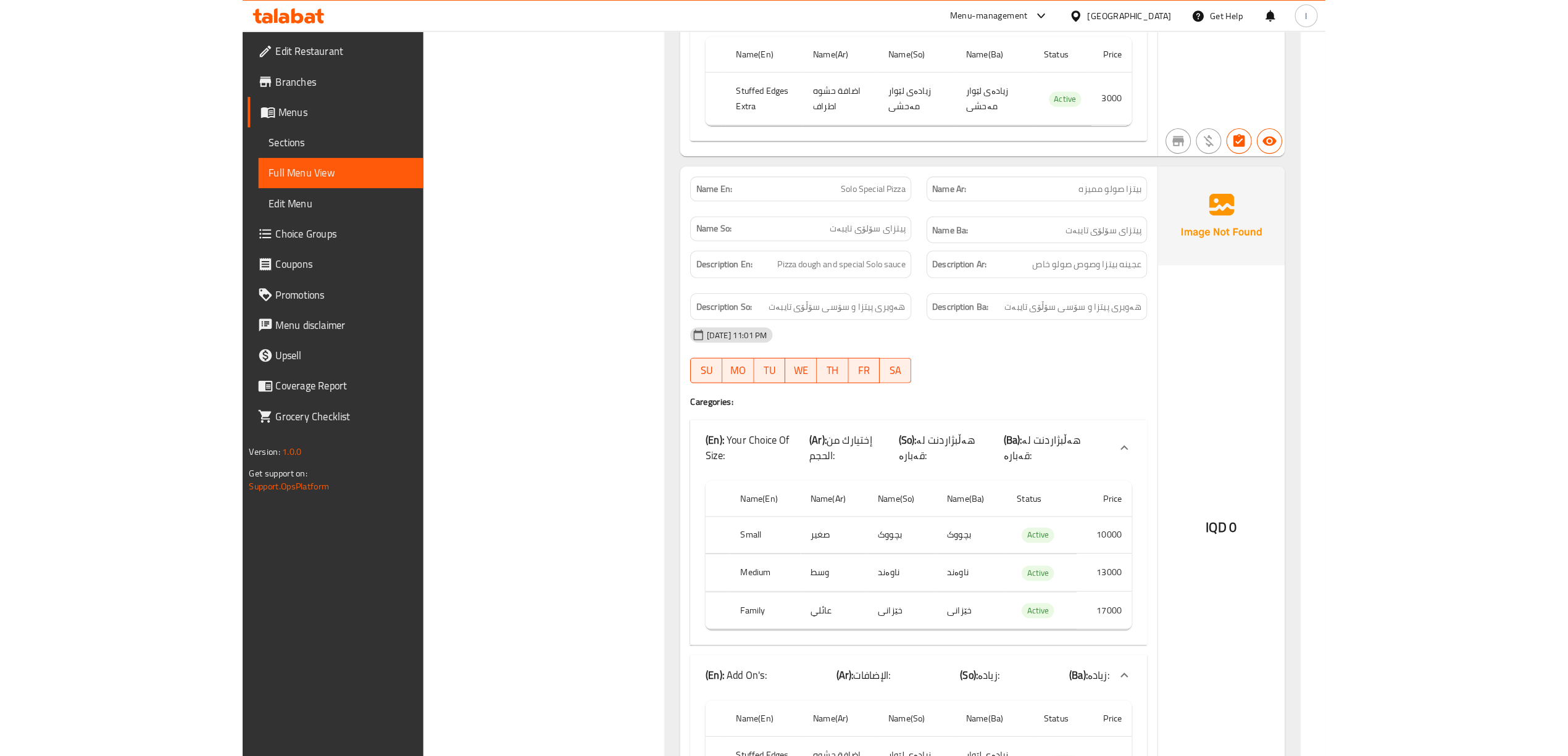
scroll to position [7700, 0]
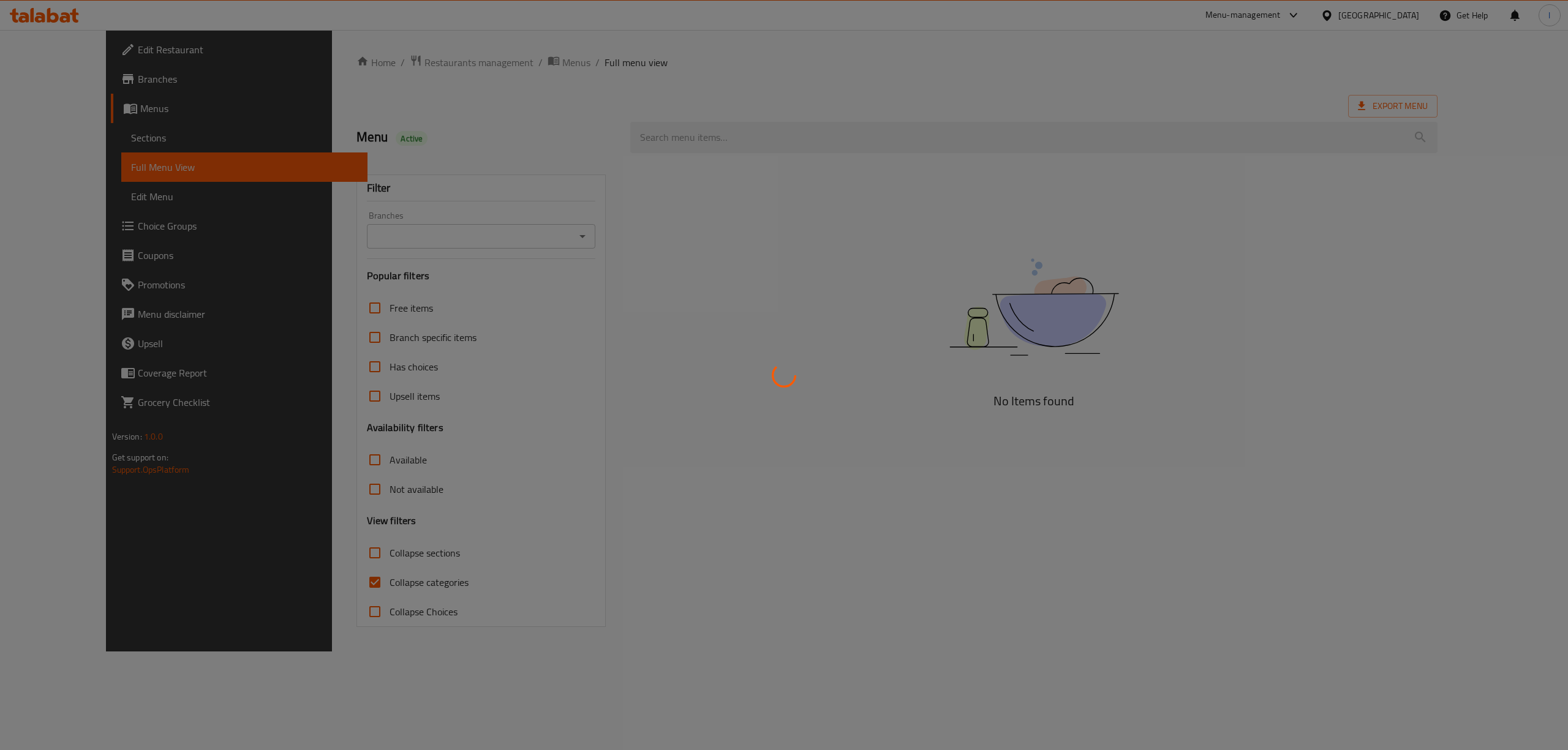
click at [495, 221] on div at bounding box center [784, 375] width 1568 height 750
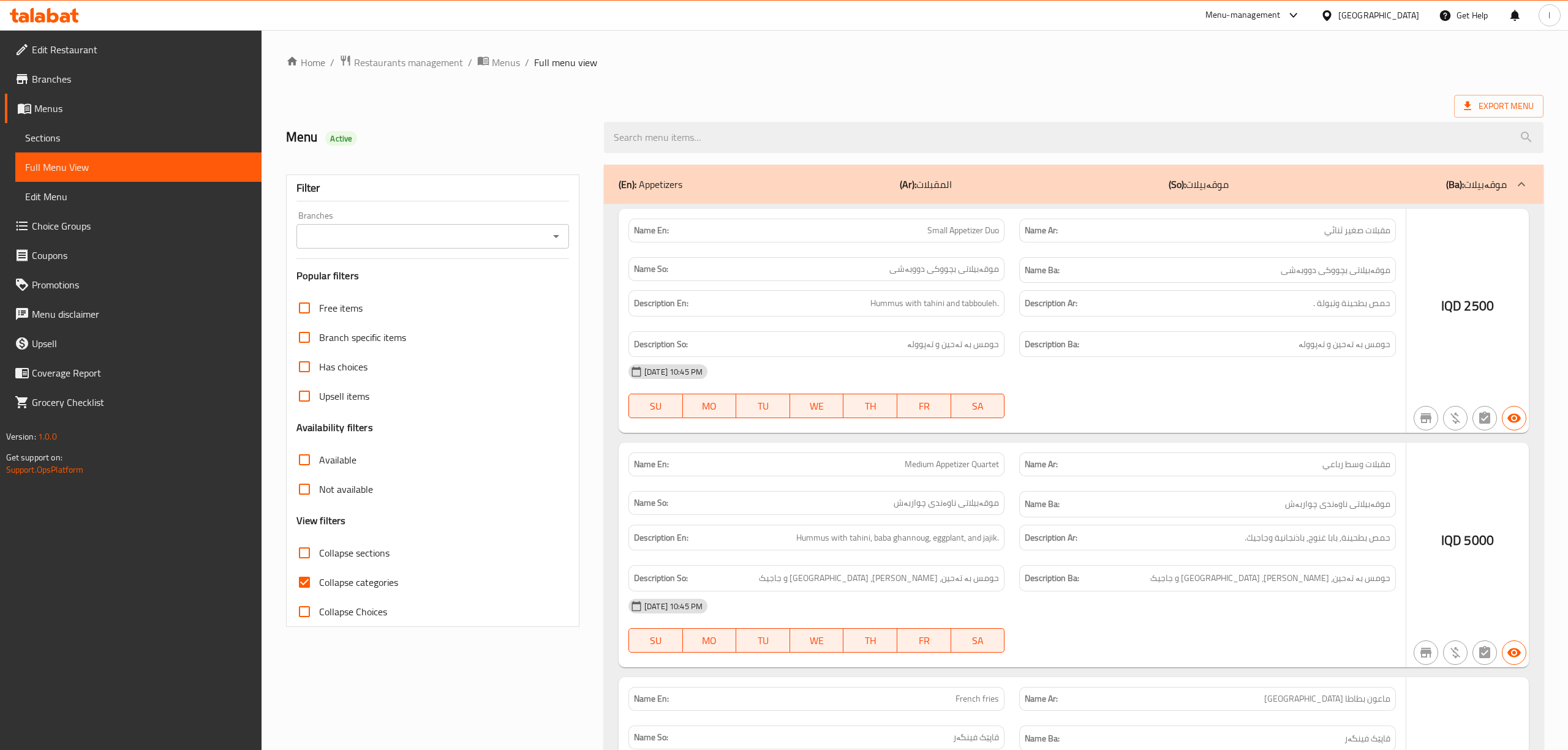
click at [478, 242] on div at bounding box center [784, 375] width 1568 height 750
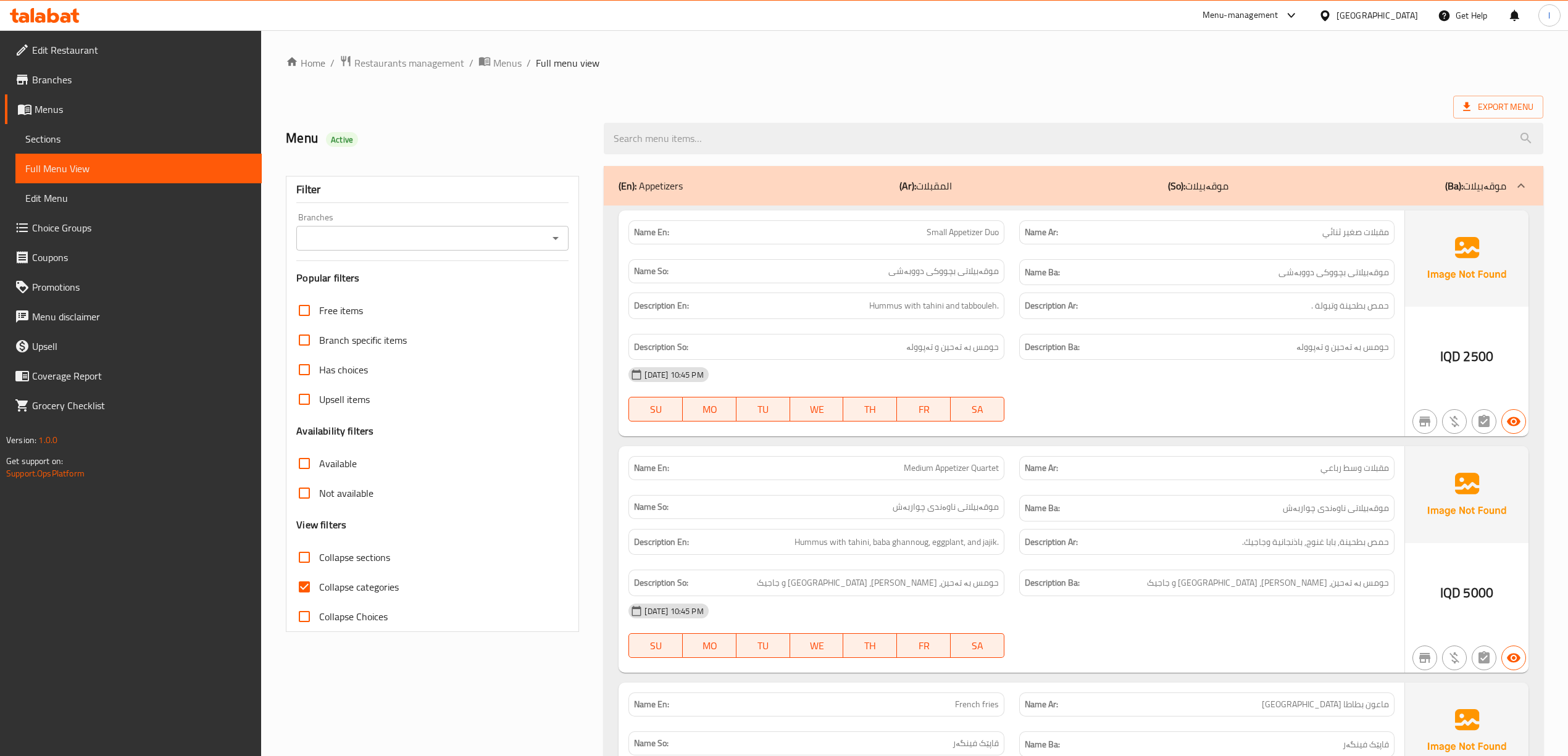
click at [482, 244] on input "Branches" at bounding box center [422, 238] width 244 height 17
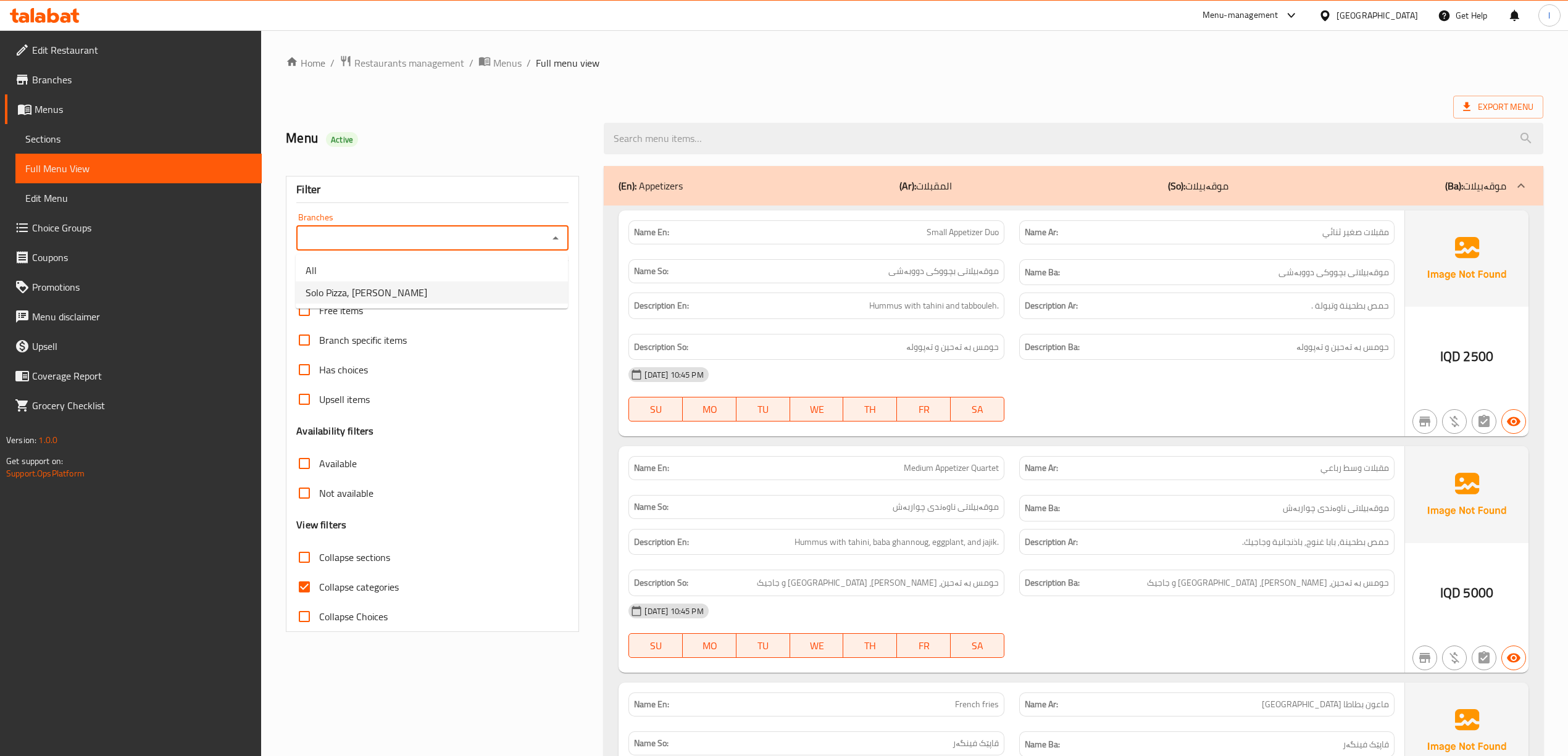
click at [392, 293] on span "Solo Pizza, [PERSON_NAME]" at bounding box center [366, 293] width 122 height 15
type input "Solo Pizza, [PERSON_NAME]"
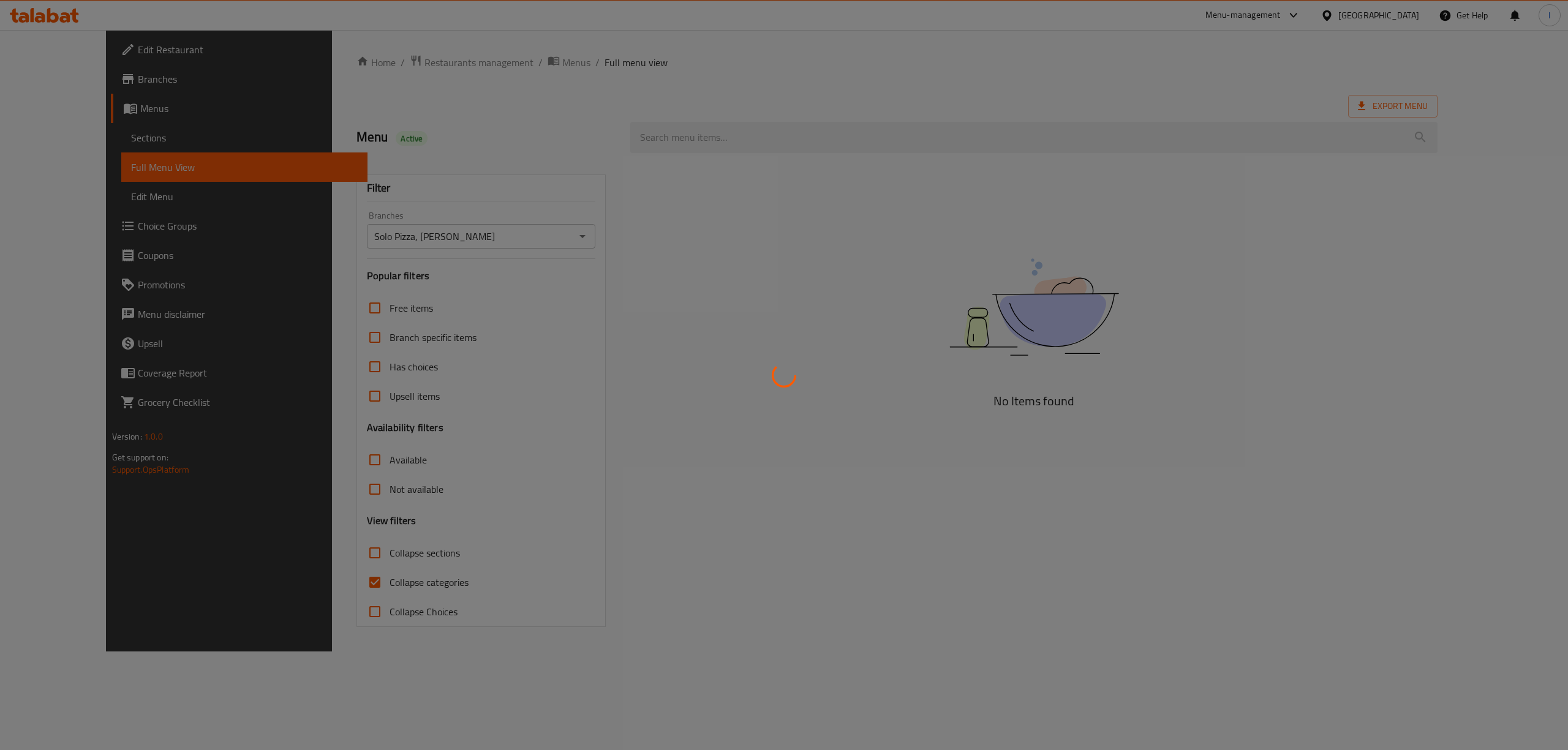
click at [305, 603] on div at bounding box center [784, 375] width 1568 height 750
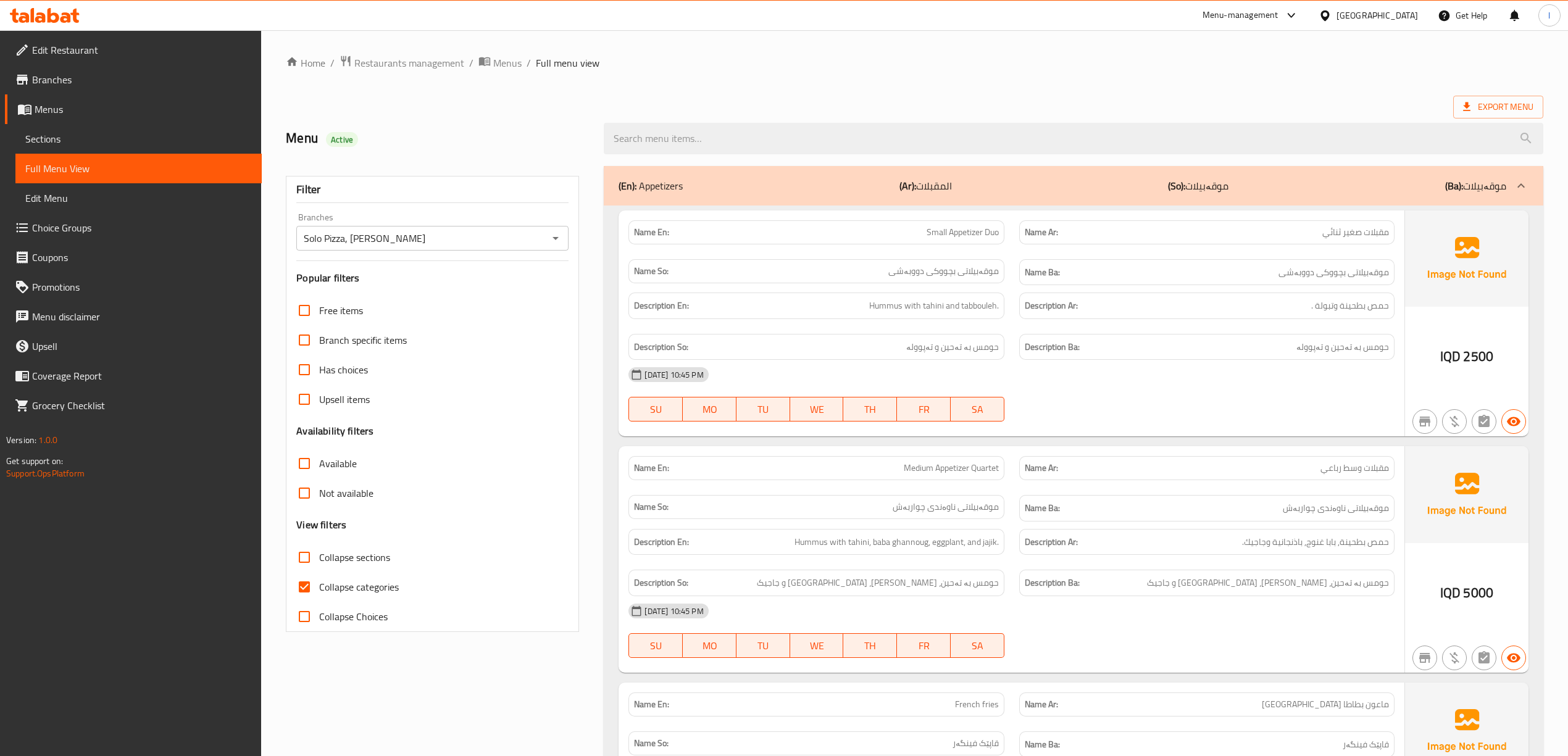
click at [305, 588] on input "Collapse categories" at bounding box center [304, 587] width 29 height 29
checkbox input "false"
click at [326, 554] on span "Collapse sections" at bounding box center [354, 557] width 71 height 15
click at [319, 554] on input "Collapse sections" at bounding box center [304, 557] width 29 height 29
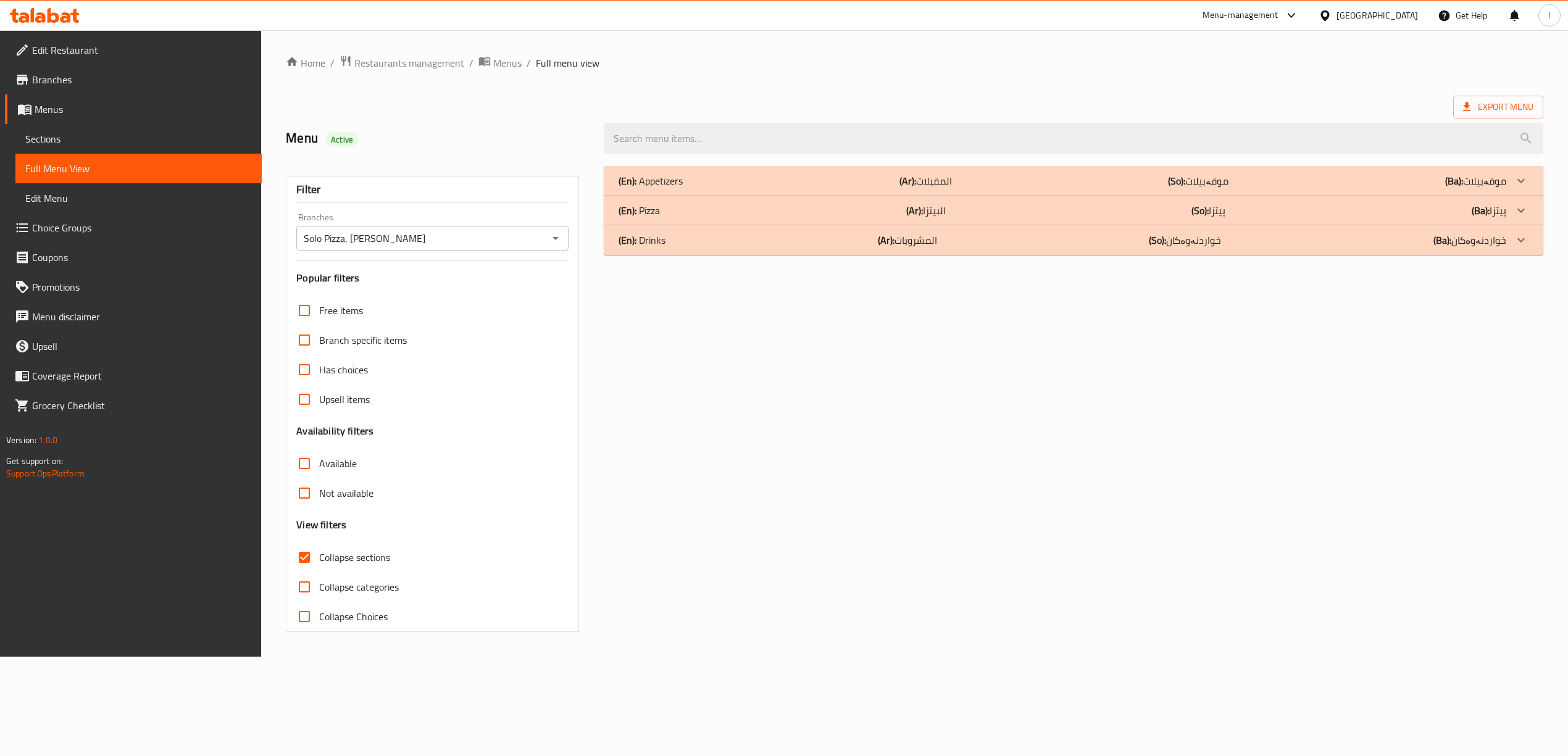
click at [326, 554] on span "Collapse sections" at bounding box center [354, 557] width 71 height 15
click at [319, 554] on input "Collapse sections" at bounding box center [304, 557] width 29 height 29
checkbox input "false"
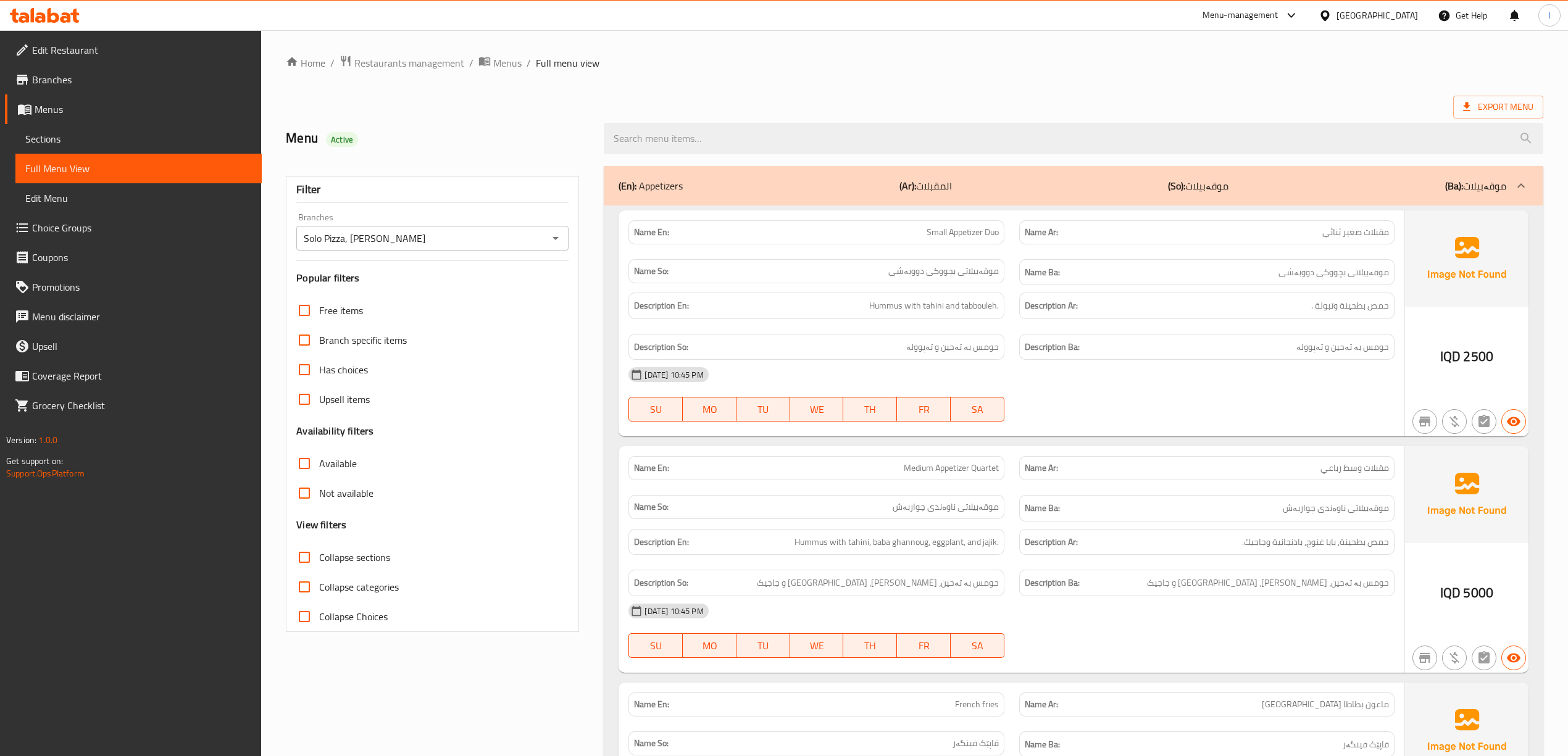
click at [889, 403] on span "TH" at bounding box center [871, 409] width 44 height 18
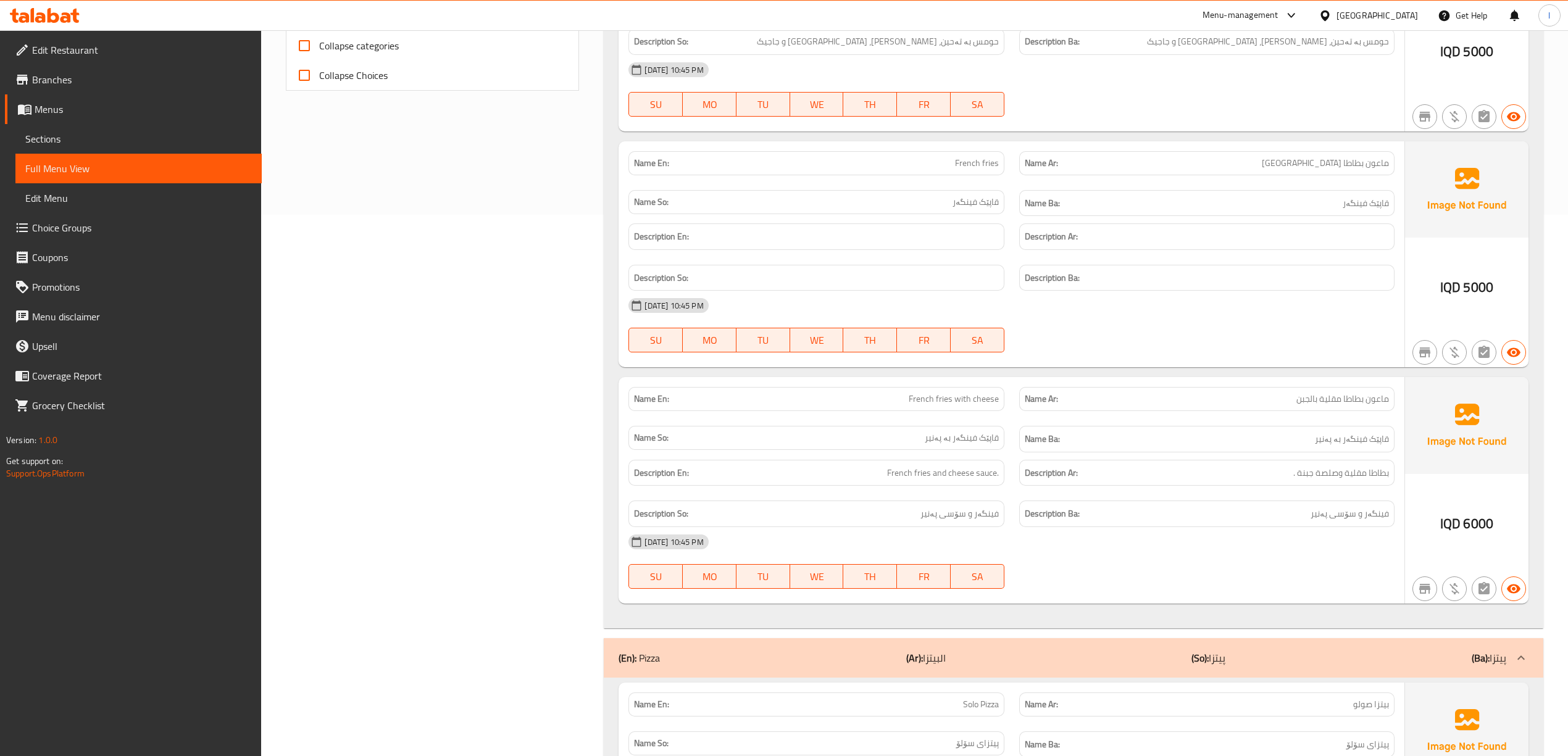
scroll to position [1097, 0]
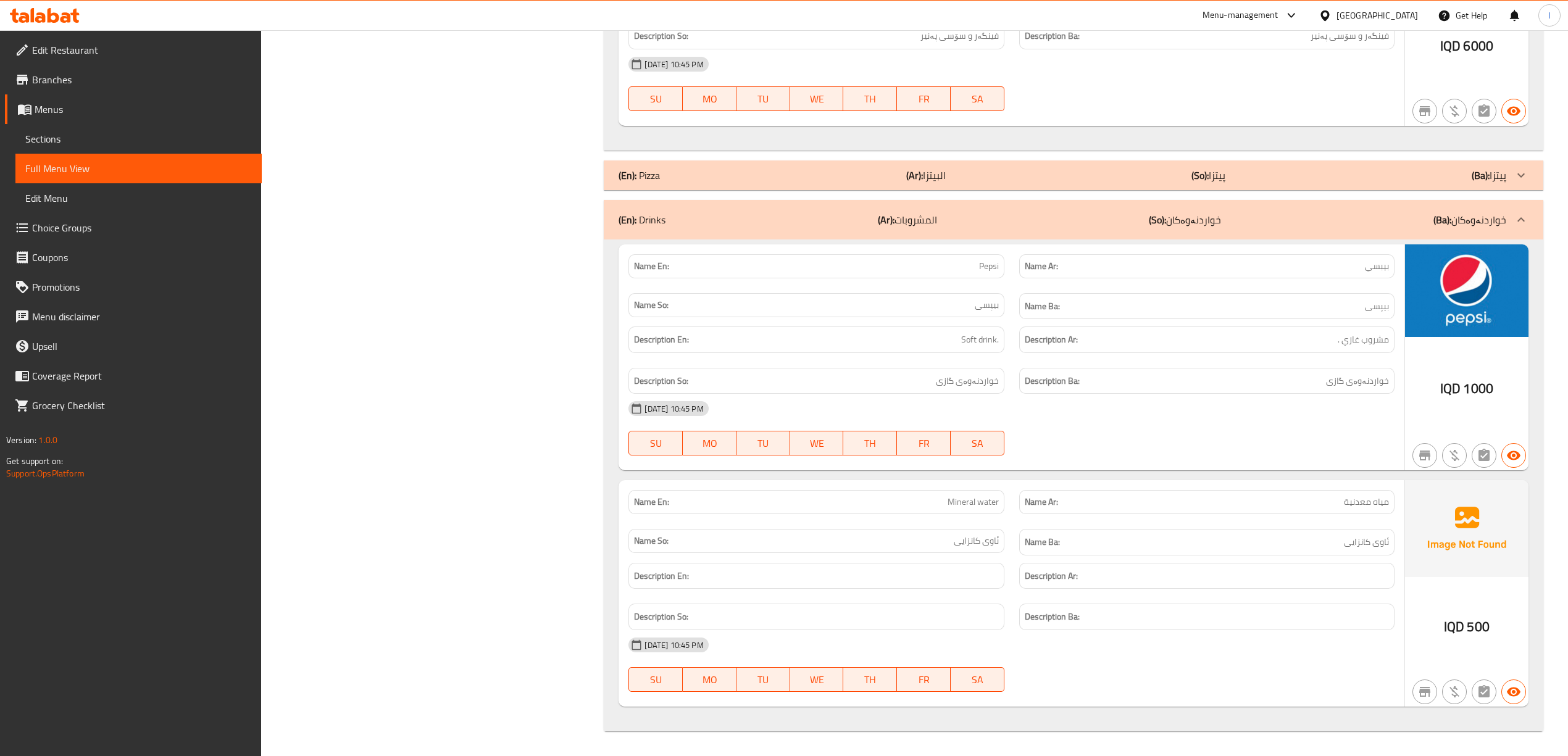
scroll to position [1030, 0]
click at [1215, 105] on div at bounding box center [1207, 111] width 390 height 15
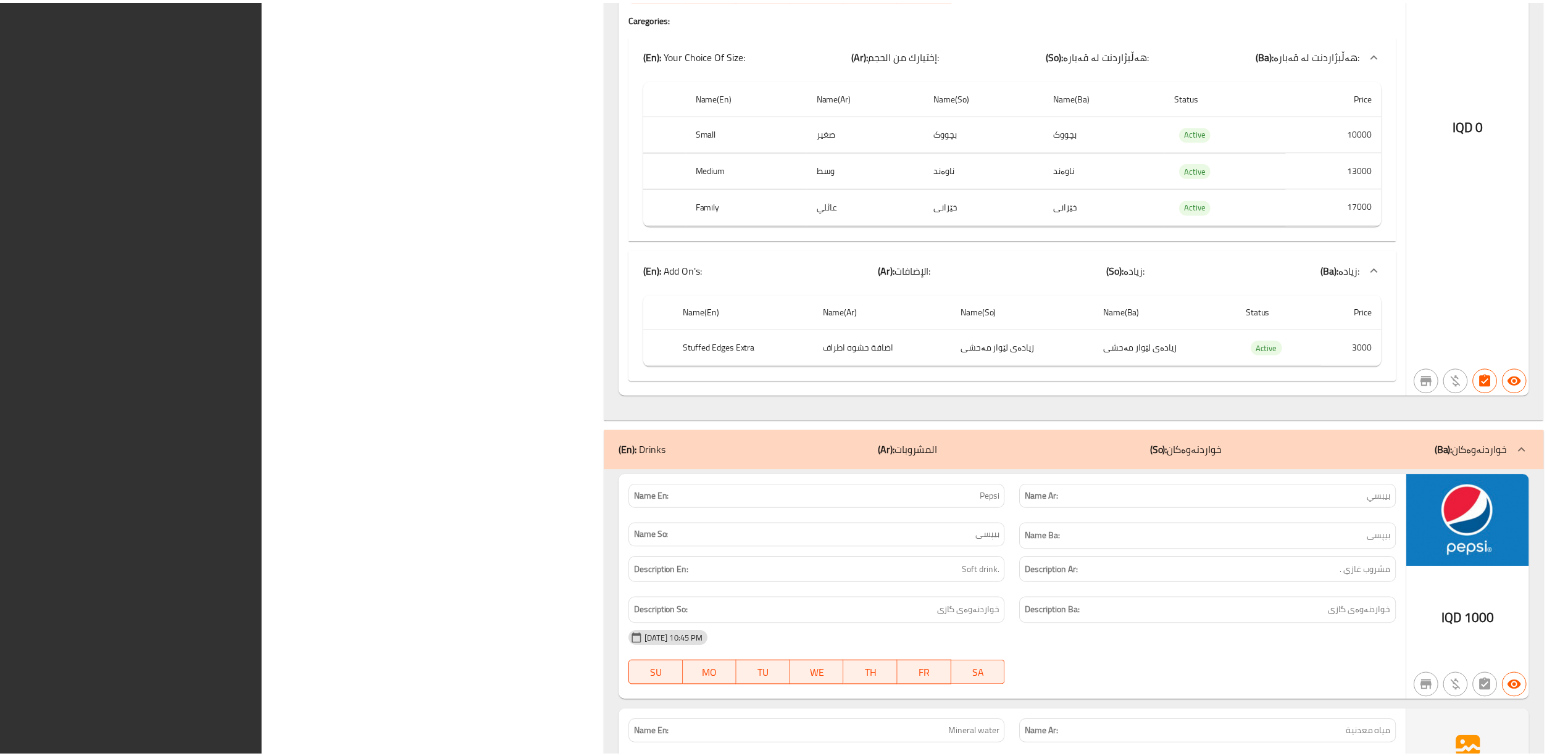
scroll to position [9171, 0]
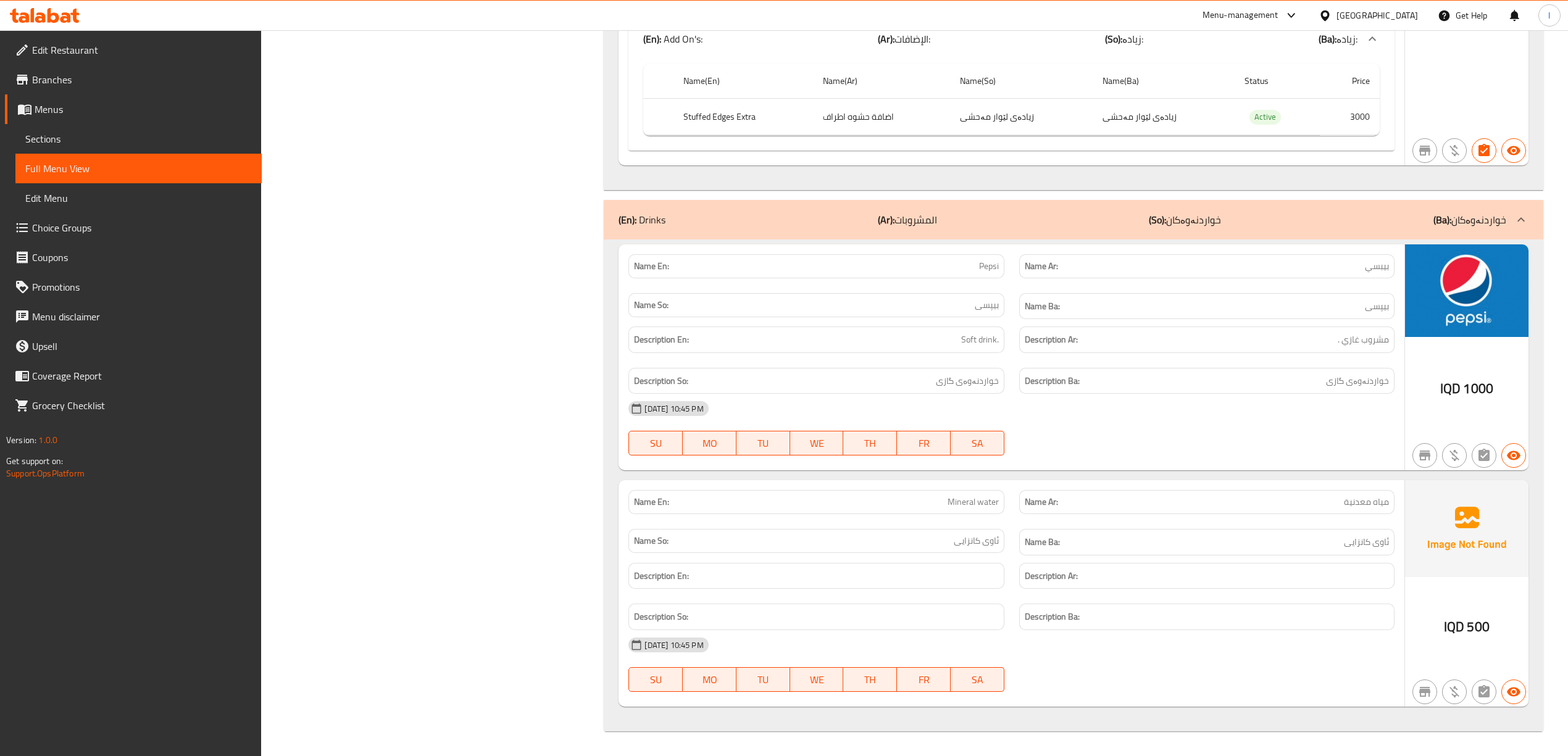
click at [57, 27] on div at bounding box center [45, 16] width 90 height 25
click at [56, 20] on icon at bounding box center [53, 16] width 11 height 15
